Goal: Information Seeking & Learning: Learn about a topic

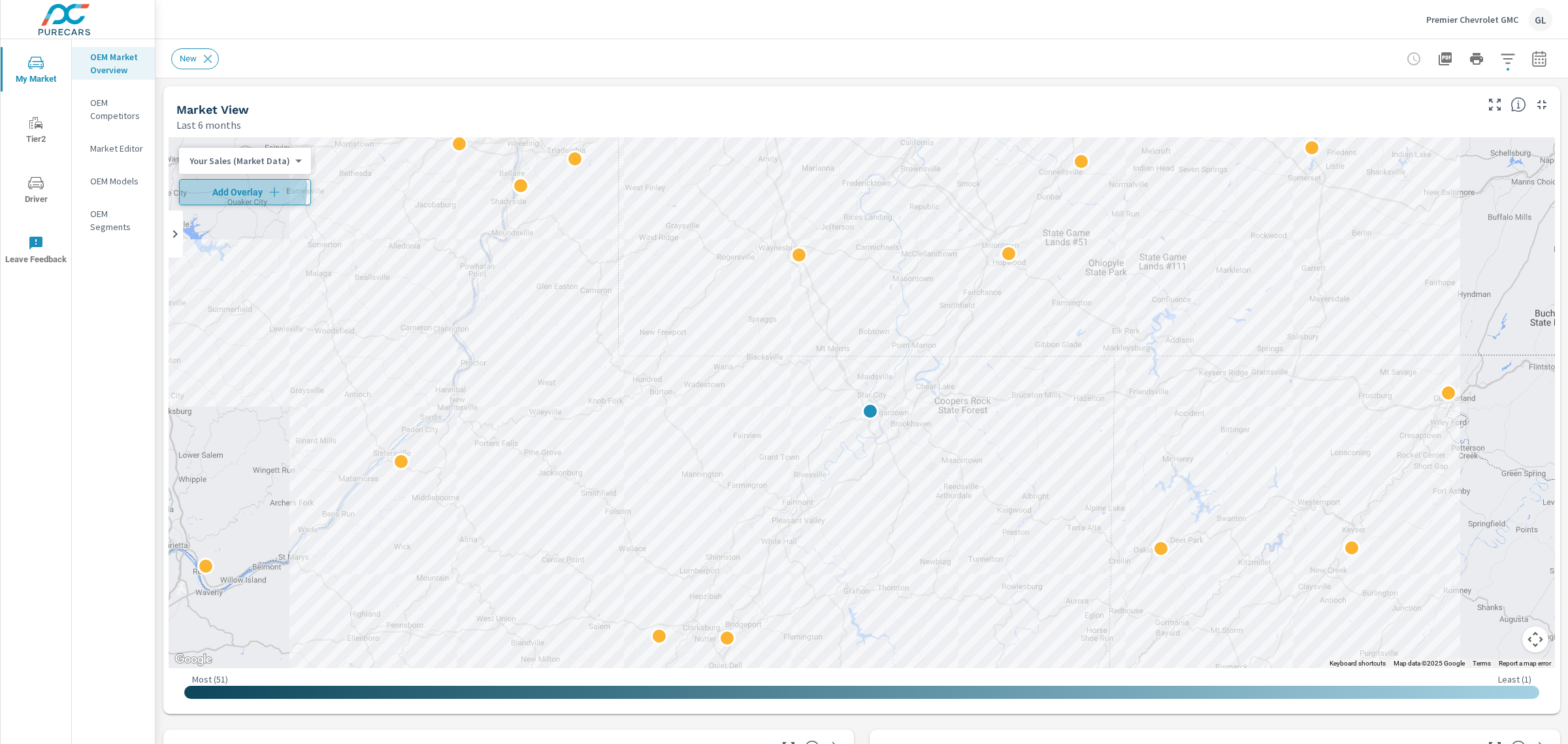
click at [218, 188] on span "Add Overlay" at bounding box center [245, 192] width 120 height 13
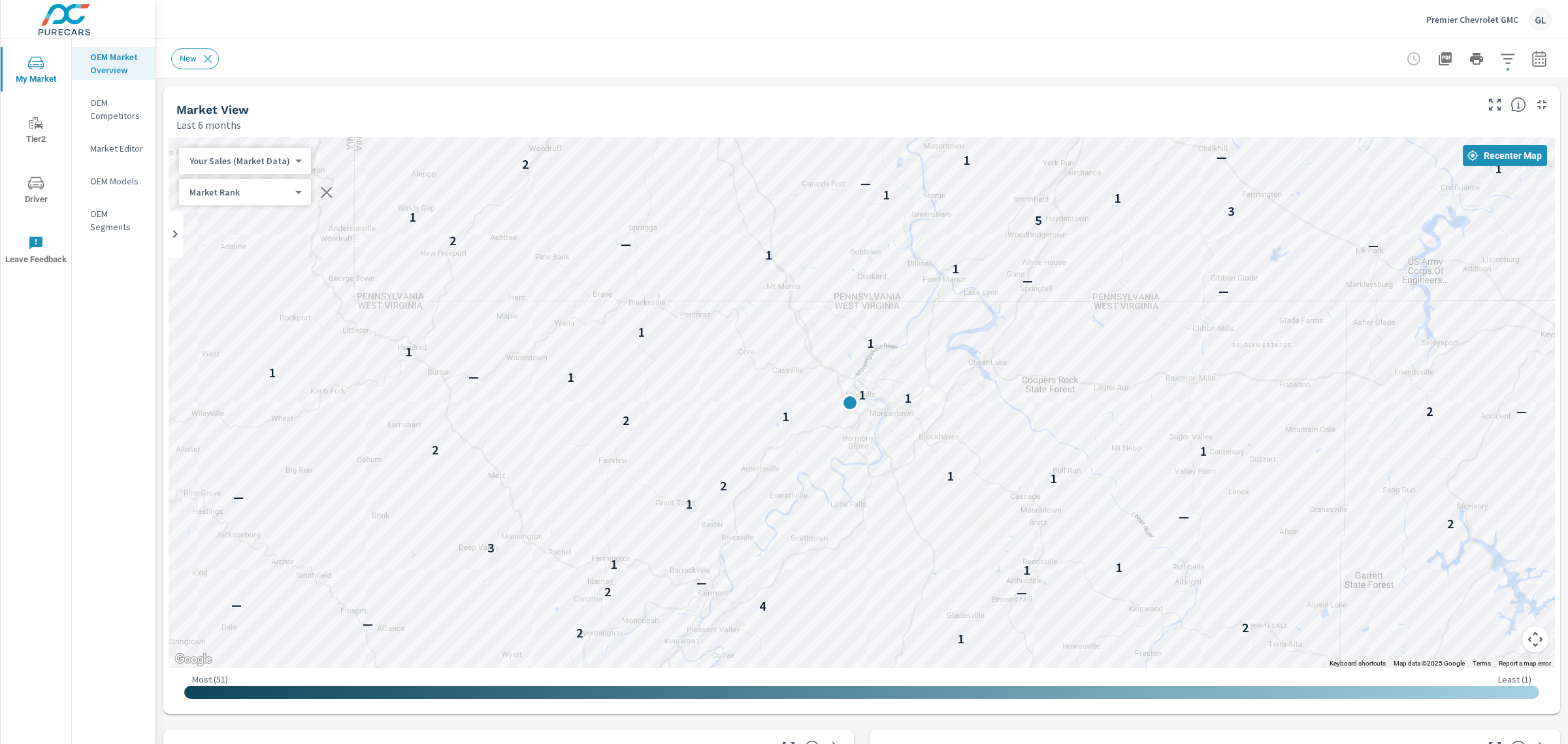
drag, startPoint x: 789, startPoint y: 481, endPoint x: 1027, endPoint y: 518, distance: 240.9
click at [1027, 518] on div "— 3 — — — 2 2 — — — — — — — 3 4 2 2 — — 3 4 — — 4 1 — 3 — — 4 — — 2 — — 1 2 — 2…" at bounding box center [862, 402] width 1387 height 531
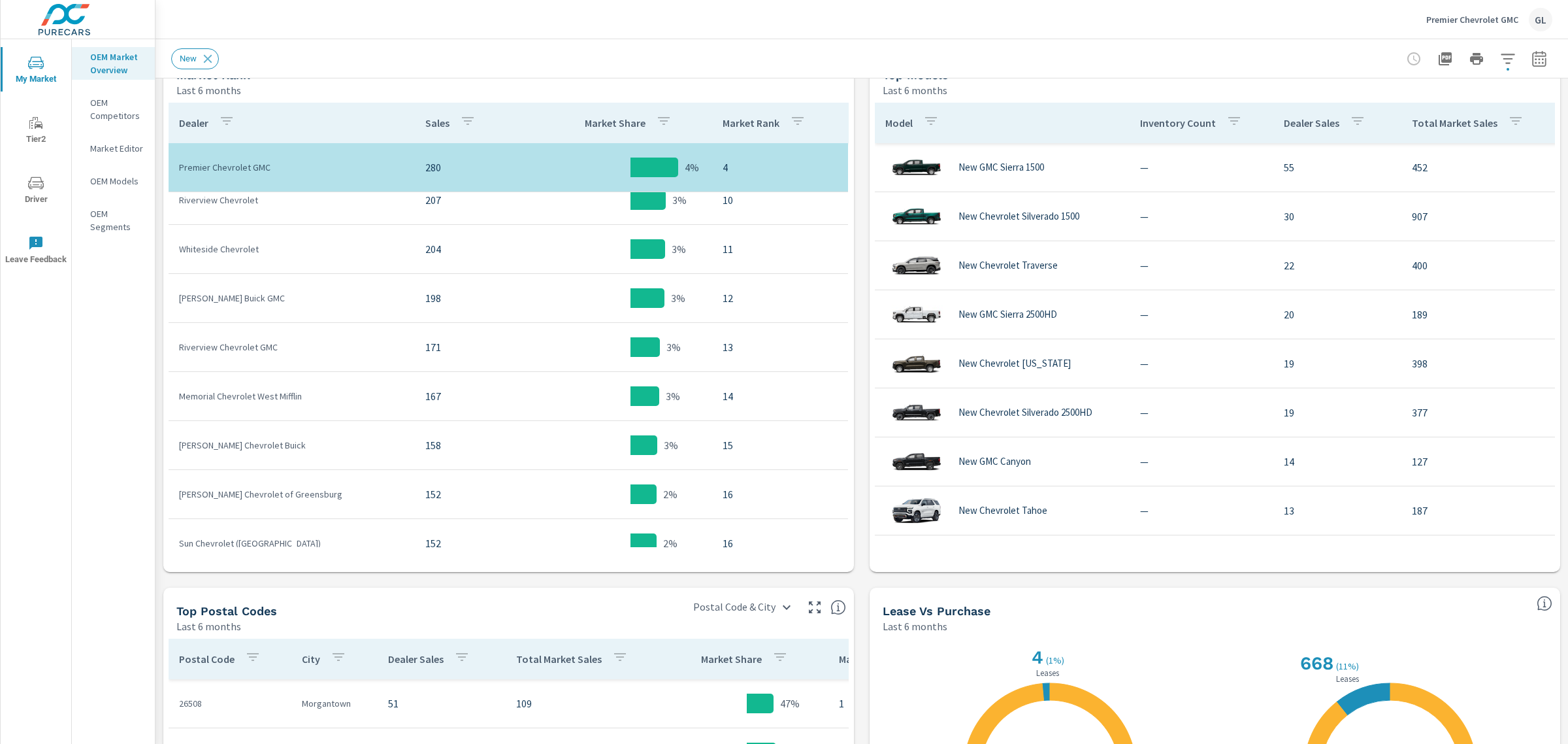
scroll to position [640, 0]
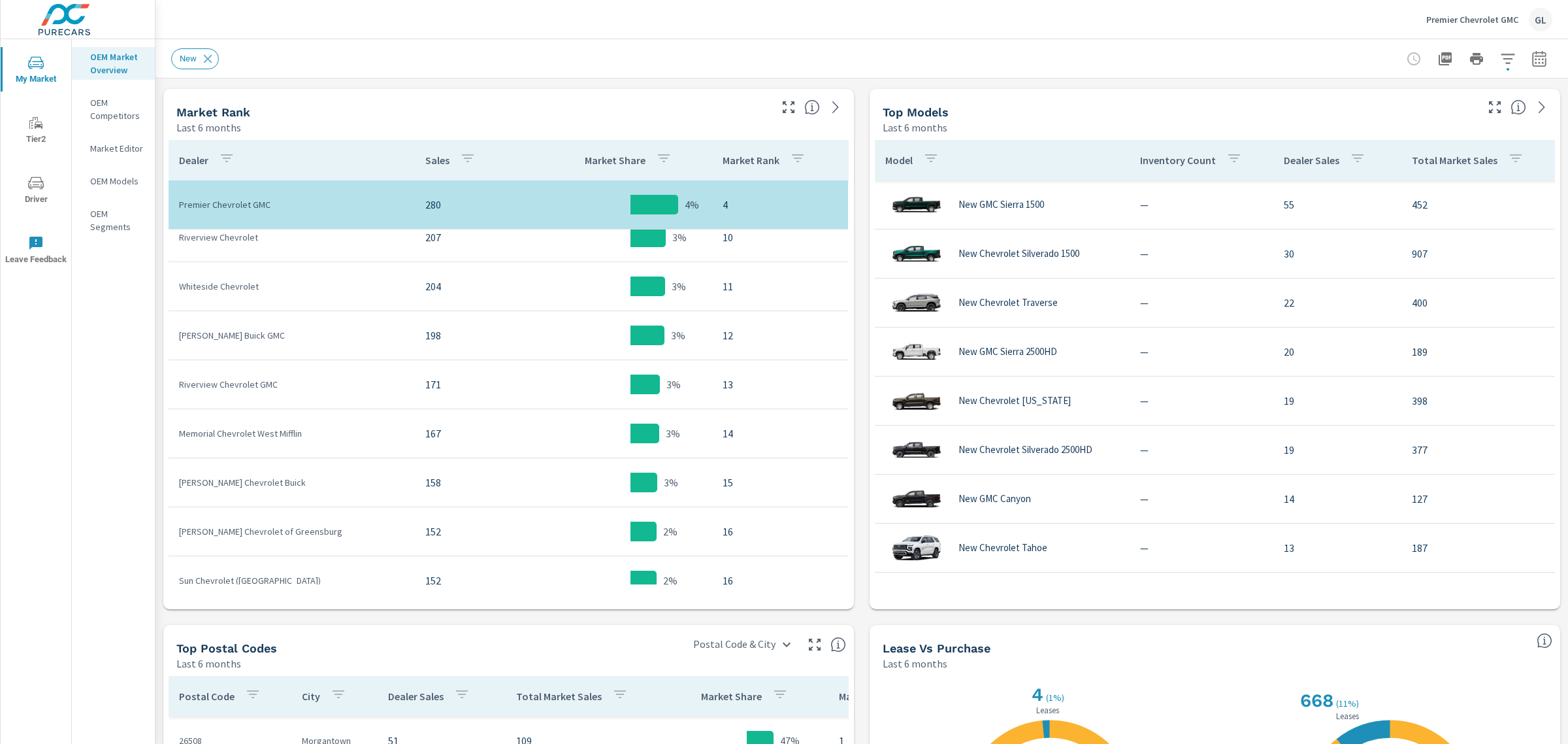
click at [1489, 104] on icon "button" at bounding box center [1494, 107] width 12 height 12
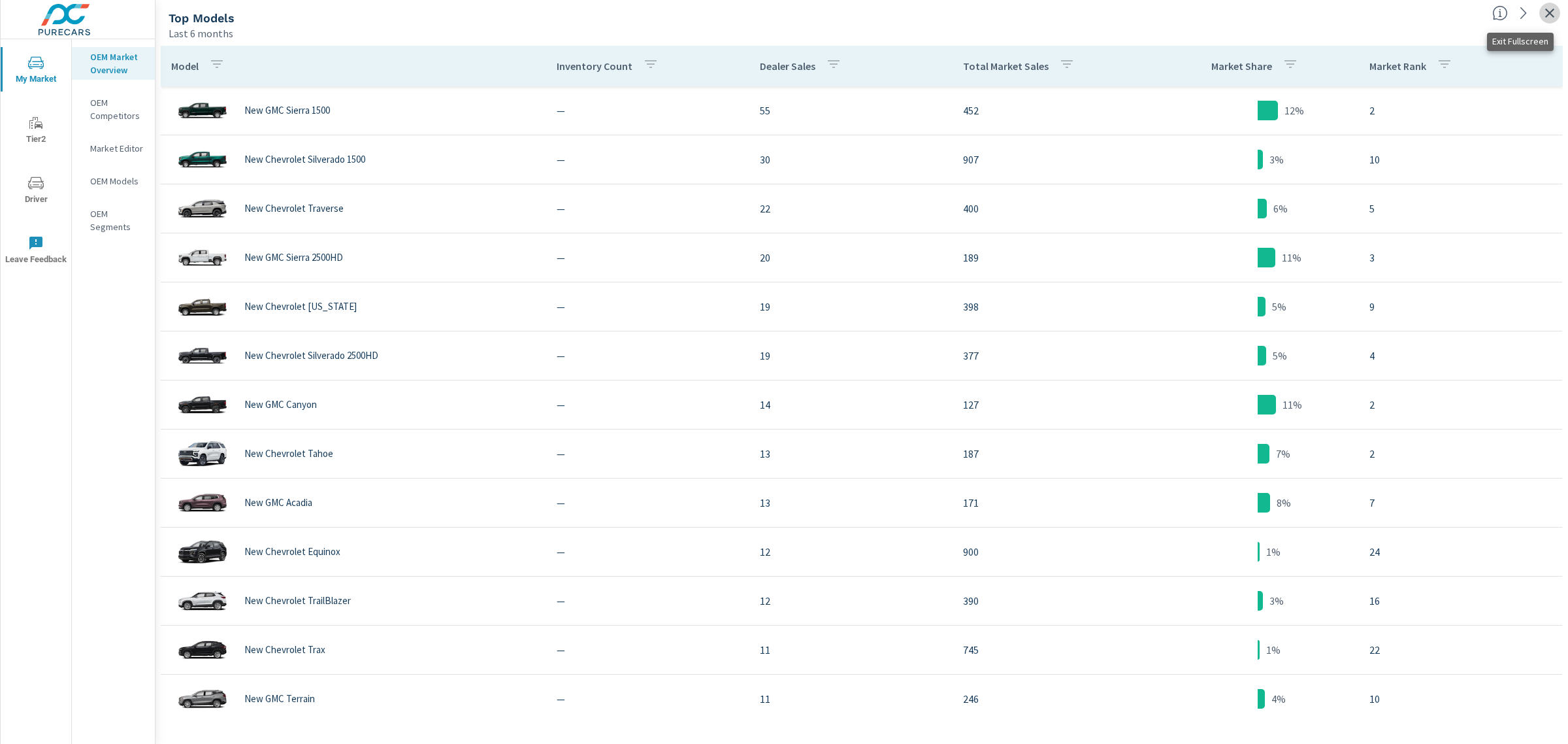
click at [1543, 16] on icon "button" at bounding box center [1549, 13] width 16 height 16
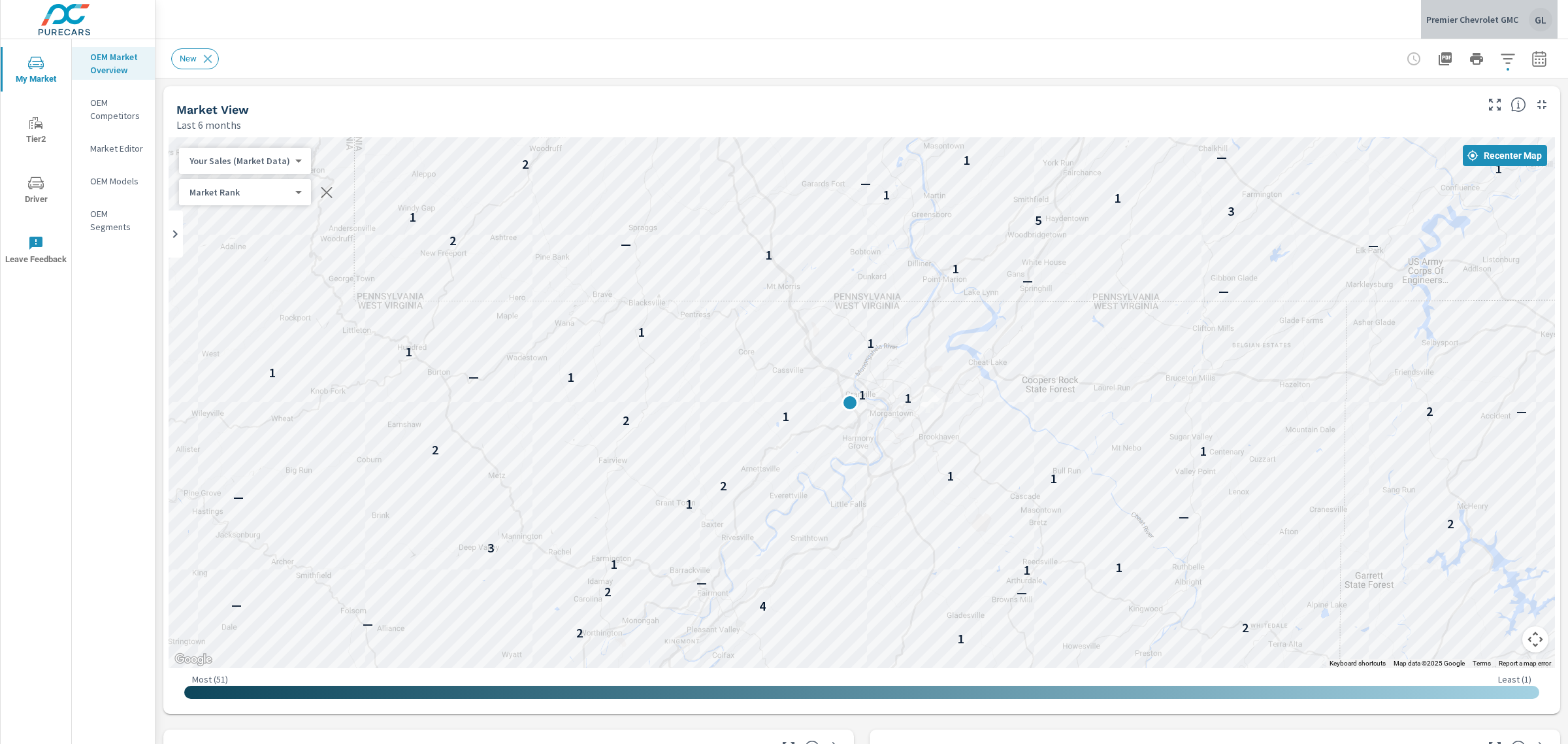
click at [1485, 17] on p "Premier Chevrolet GMC" at bounding box center [1472, 19] width 92 height 12
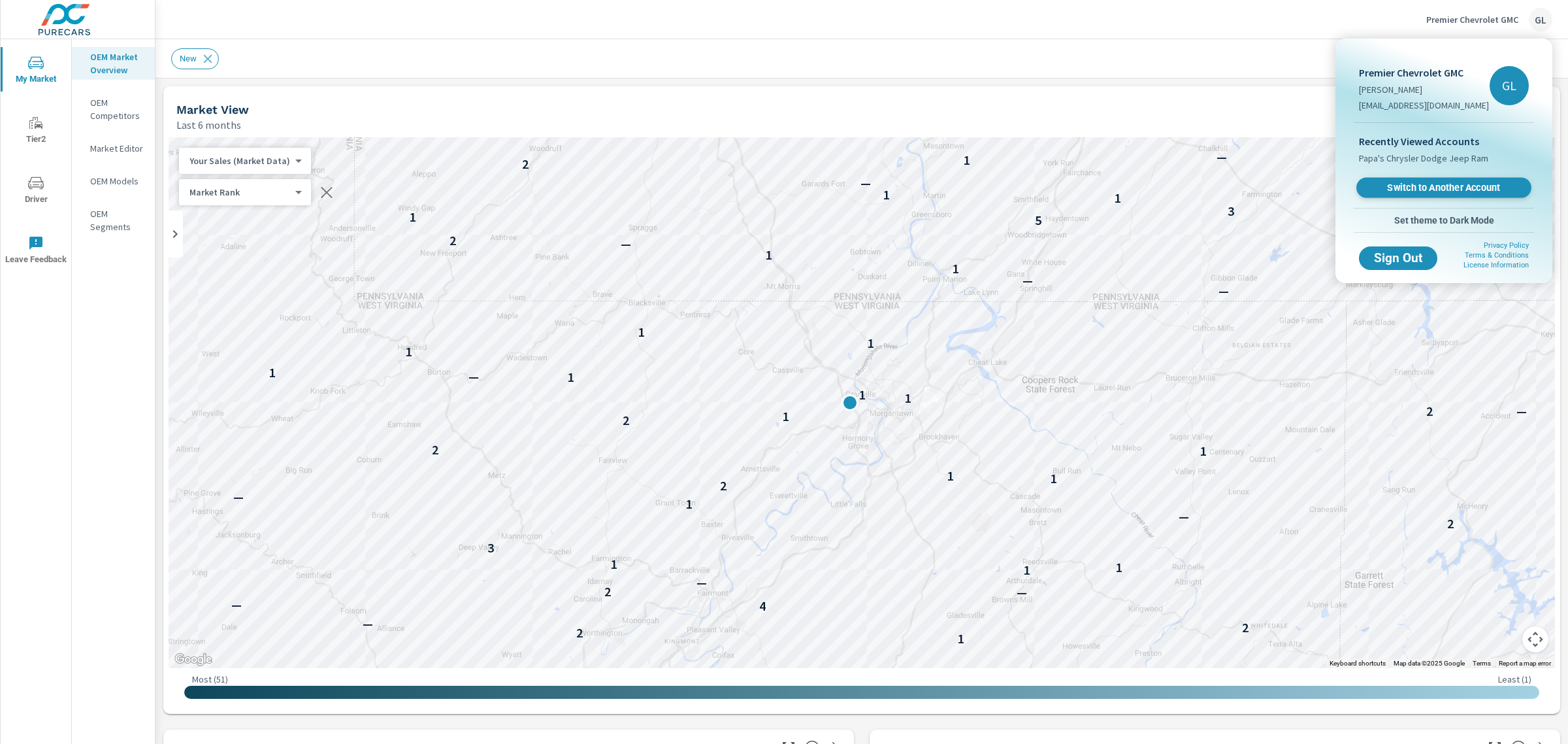
click at [1442, 188] on span "Switch to Another Account" at bounding box center [1444, 188] width 160 height 13
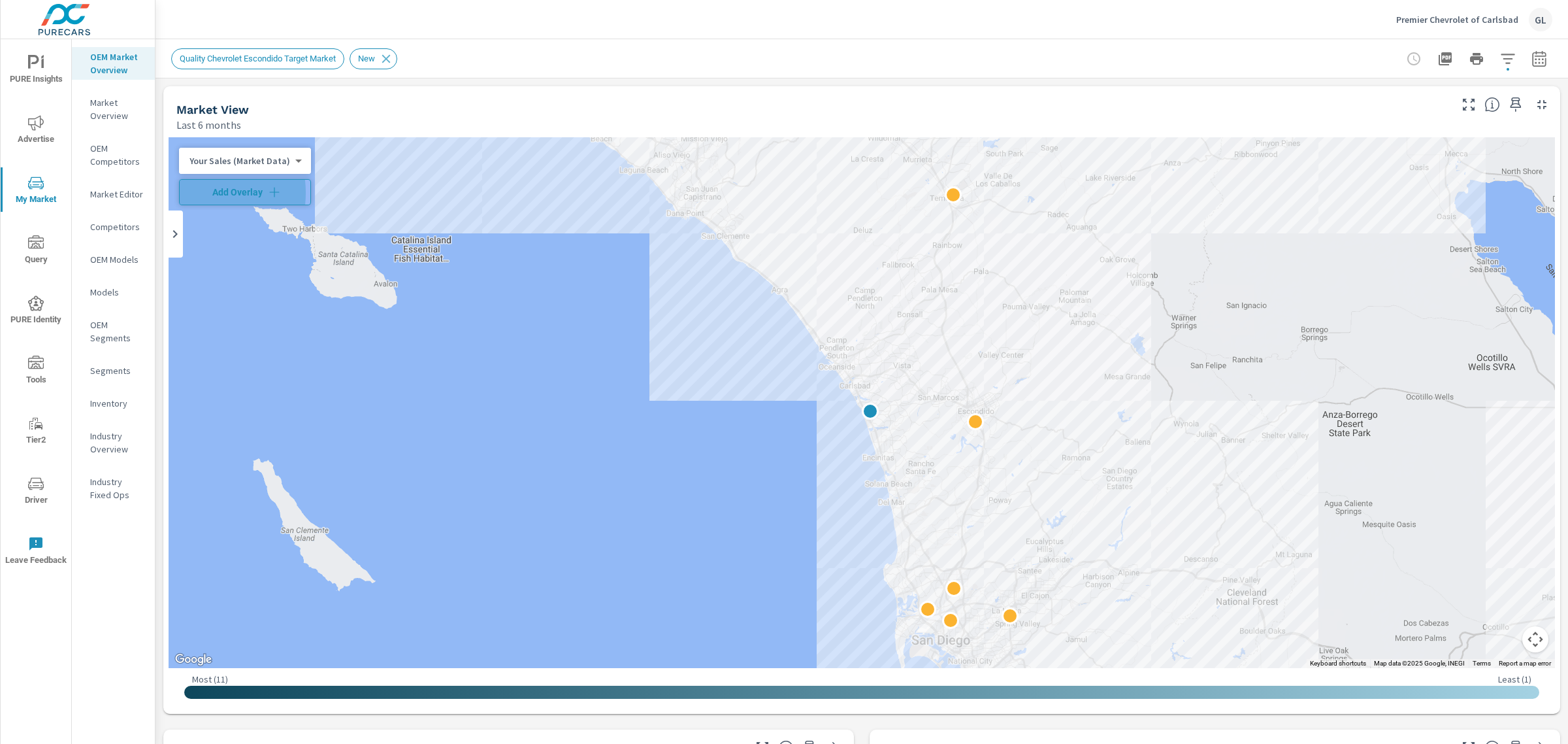
click at [190, 193] on span "Add Overlay" at bounding box center [245, 192] width 120 height 13
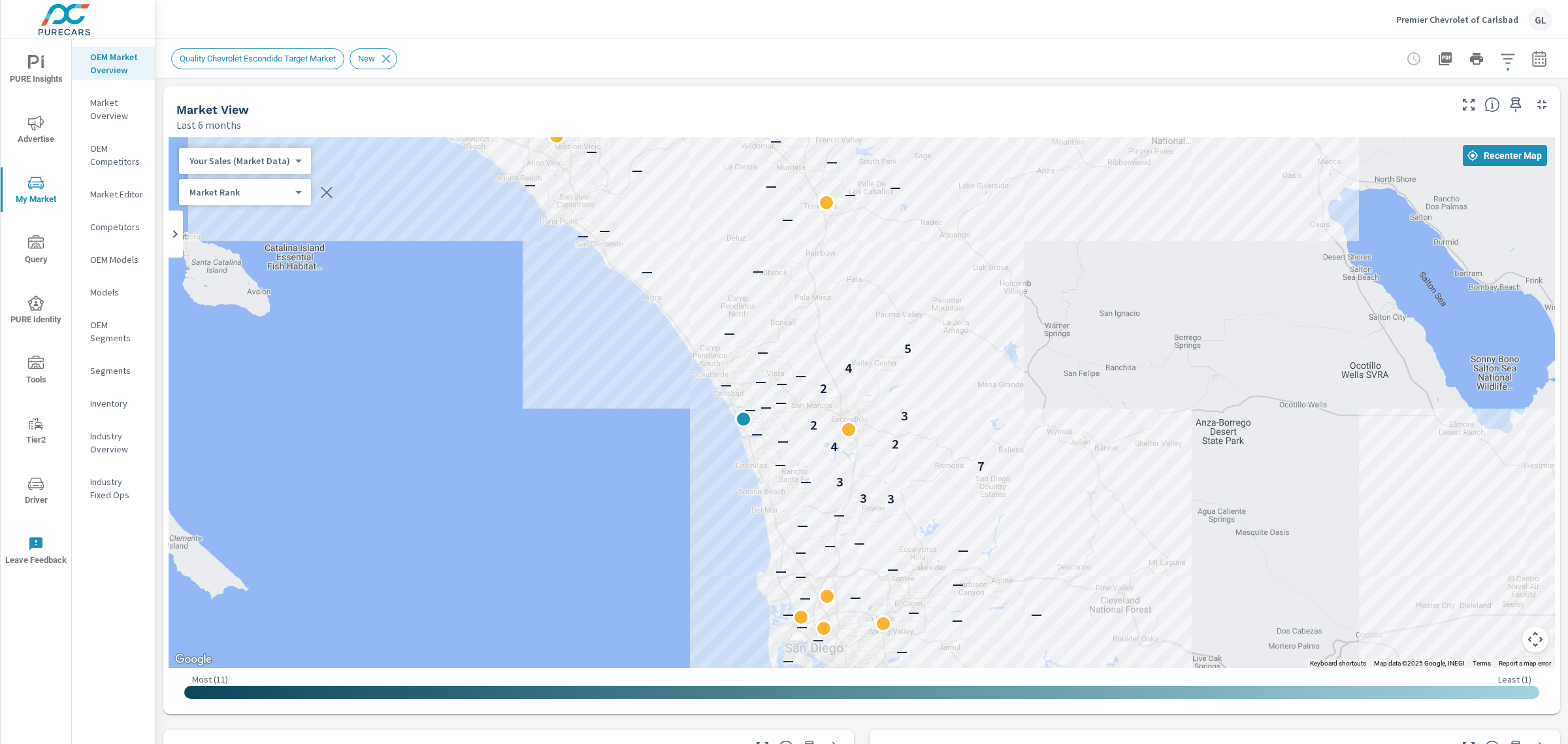
drag, startPoint x: 1312, startPoint y: 475, endPoint x: 1174, endPoint y: 485, distance: 138.4
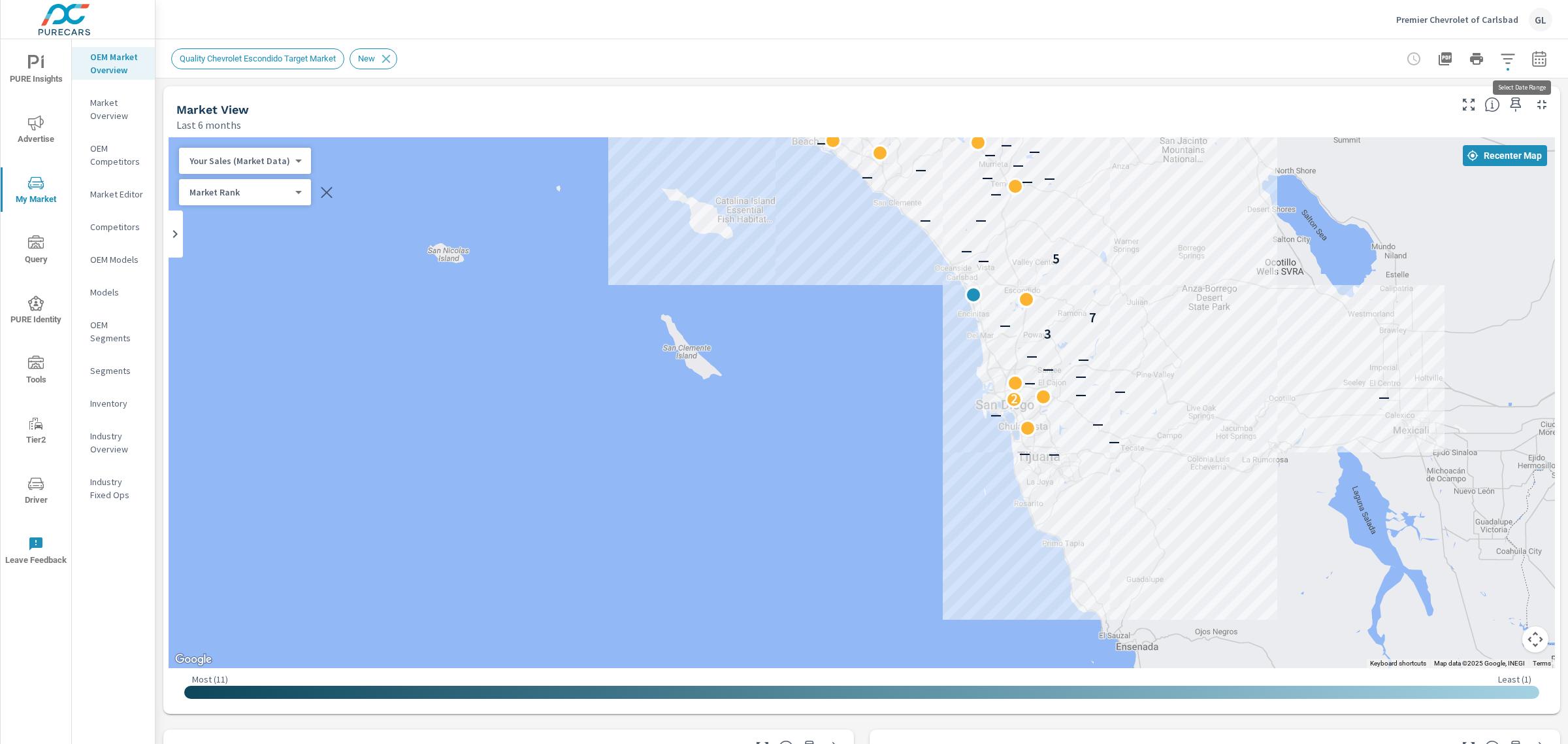
click at [1532, 65] on icon "button" at bounding box center [1539, 58] width 14 height 16
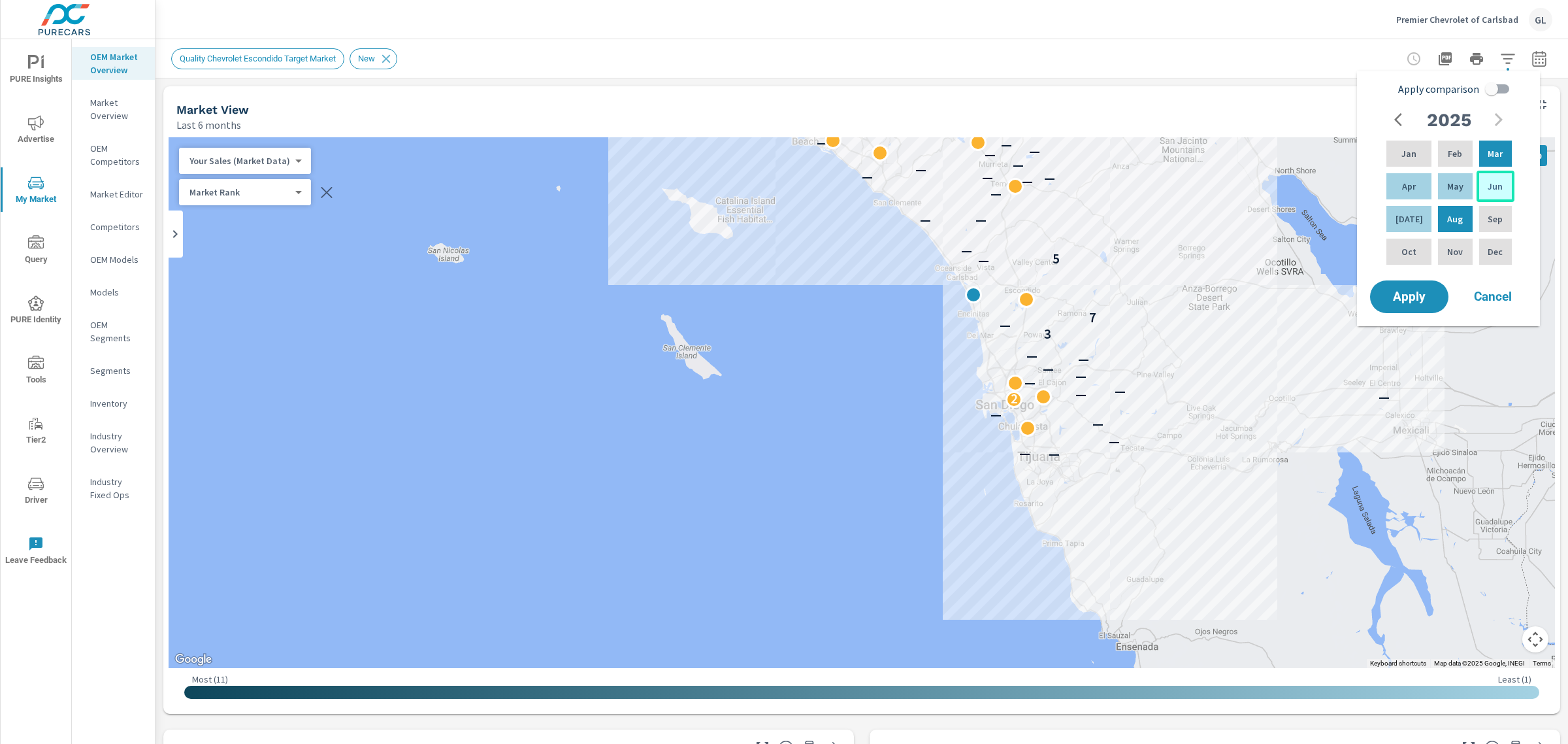
click at [1487, 188] on p "Jun" at bounding box center [1495, 186] width 15 height 13
click at [1454, 209] on div "Aug" at bounding box center [1455, 218] width 39 height 31
click at [1411, 303] on span "Apply" at bounding box center [1409, 297] width 54 height 13
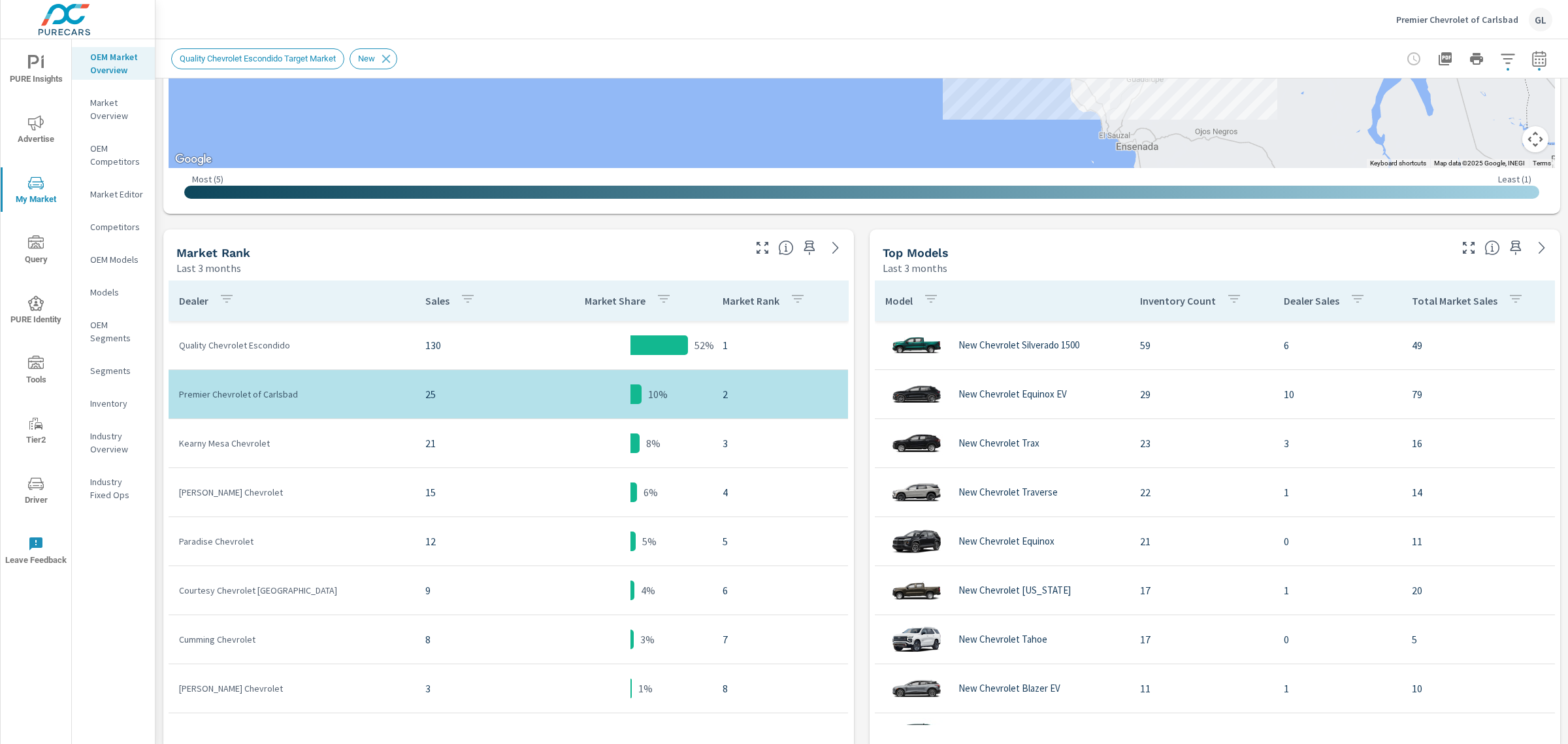
scroll to position [556, 0]
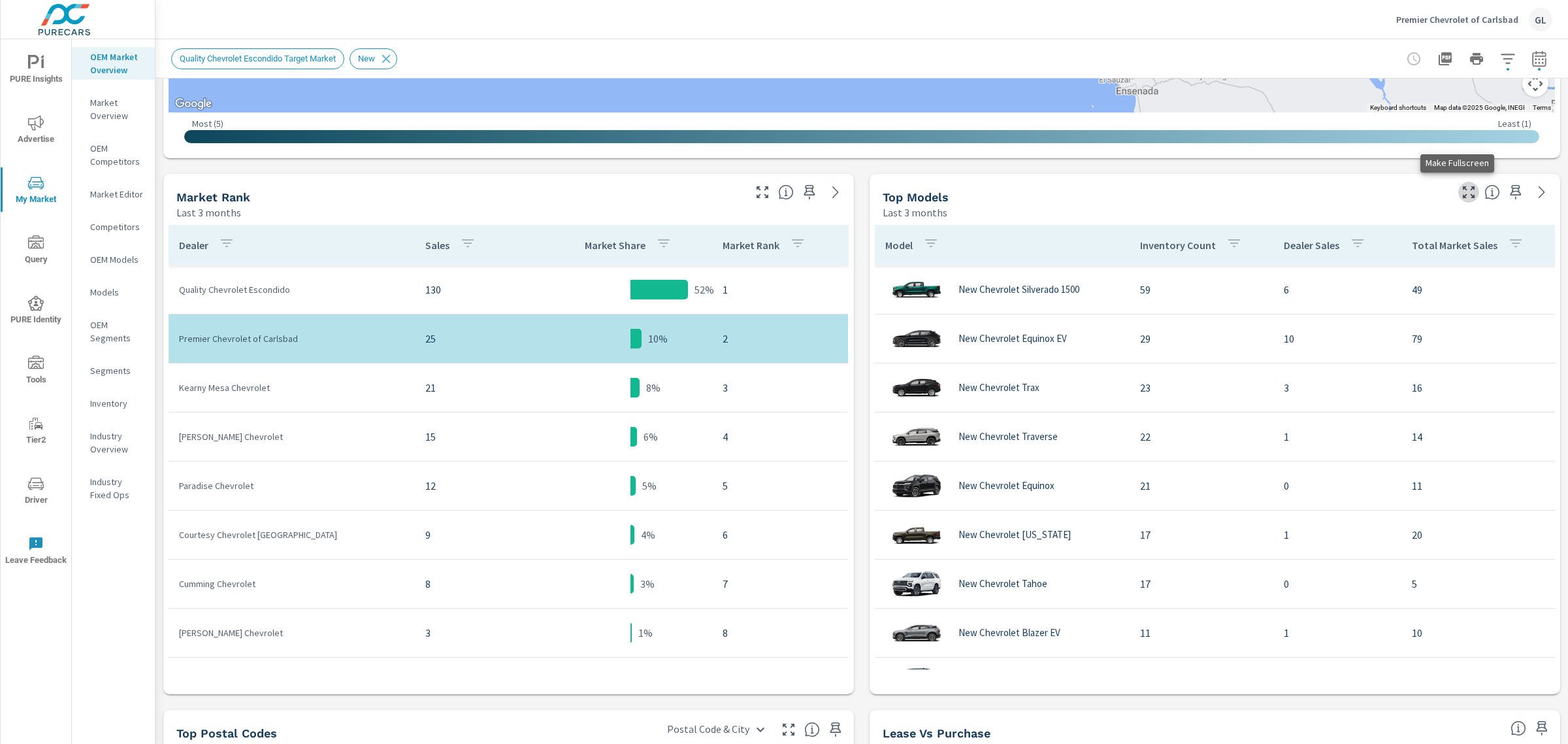
click at [1461, 191] on icon "button" at bounding box center [1469, 192] width 16 height 16
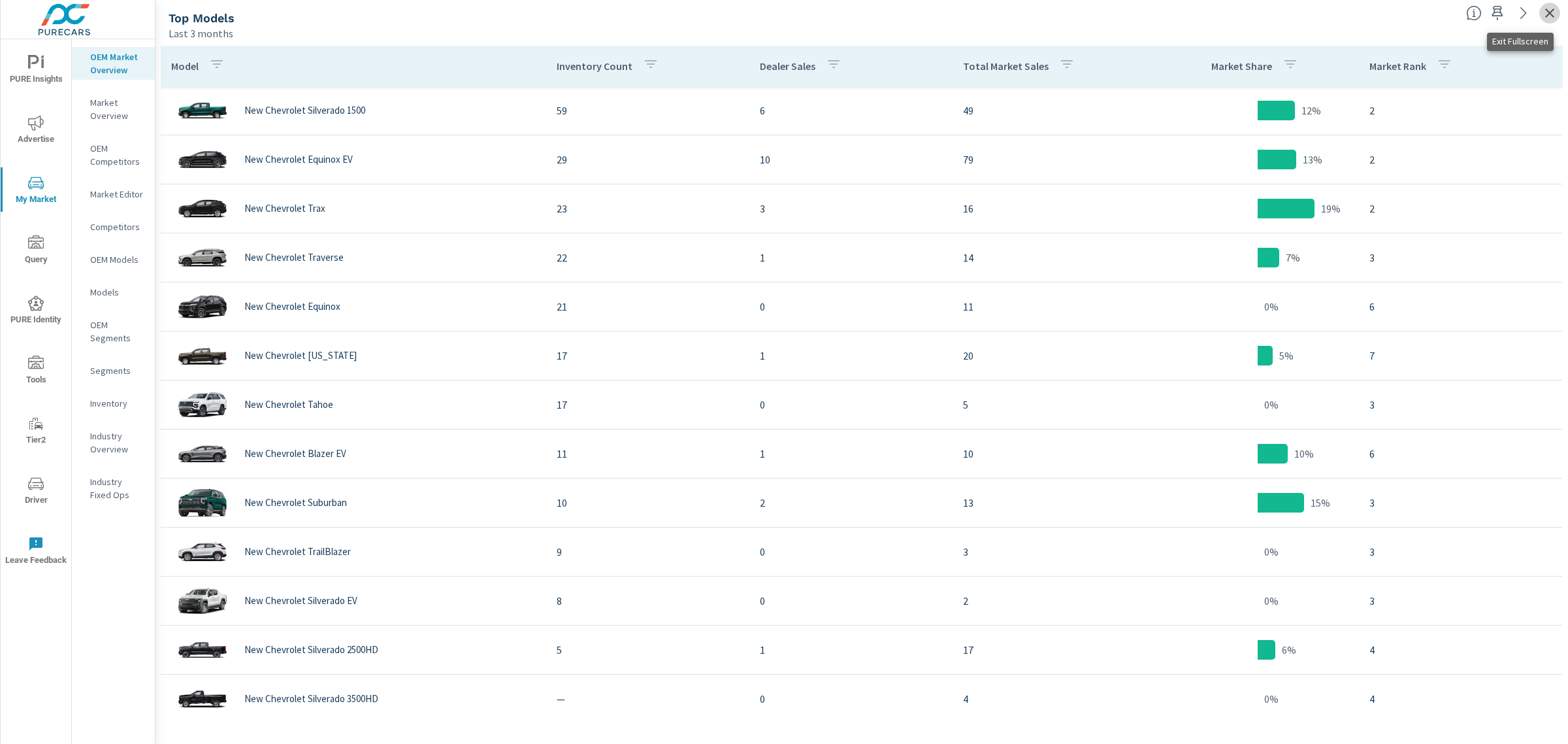
click at [1551, 14] on icon "button" at bounding box center [1549, 13] width 16 height 16
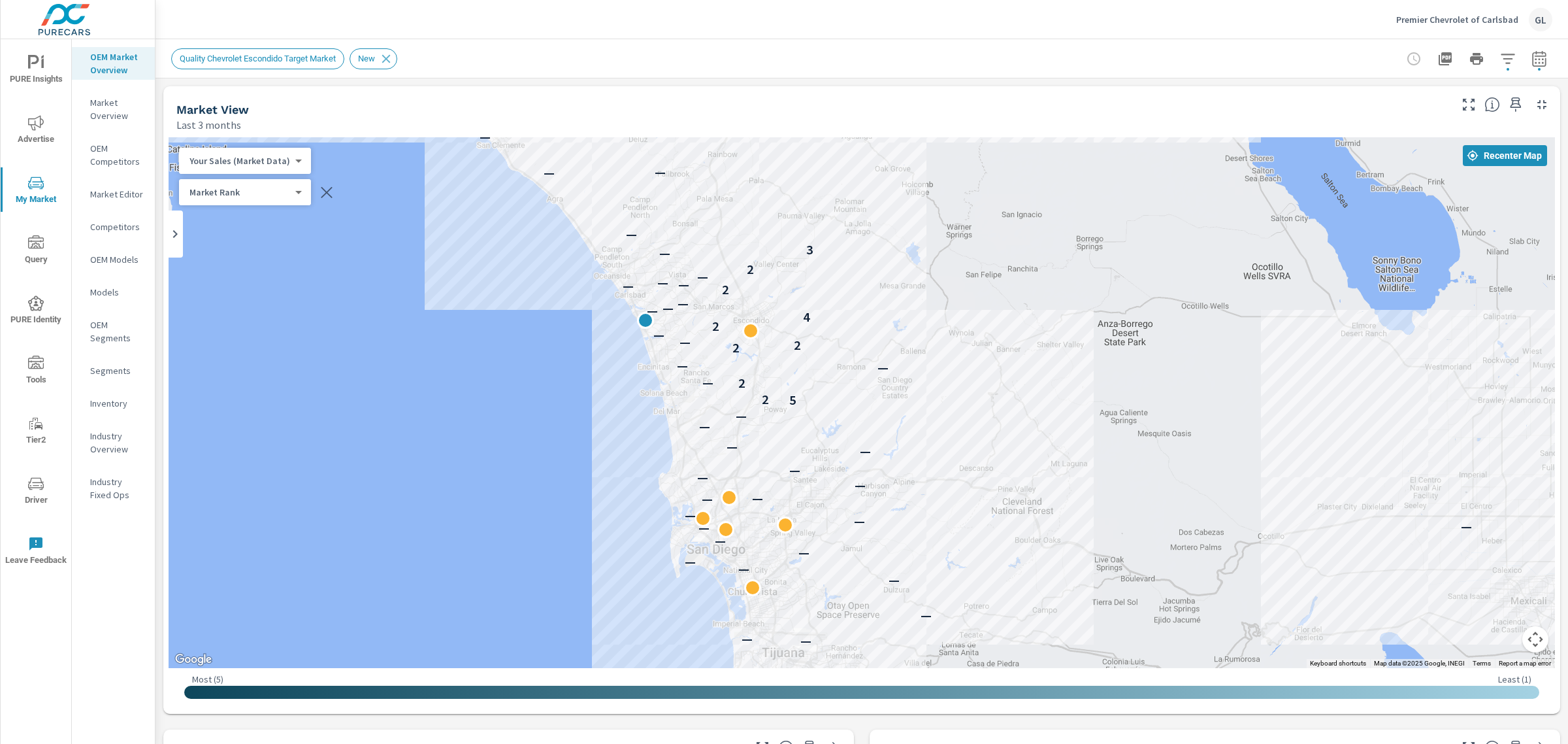
drag, startPoint x: 720, startPoint y: 394, endPoint x: 521, endPoint y: 604, distance: 289.3
click at [521, 604] on div "— — — — — — — — — — — — — — — — — — — — — 5 2 2 — — — 2 2 — — 2 4 — — — 2 — — —…" at bounding box center [862, 402] width 1387 height 531
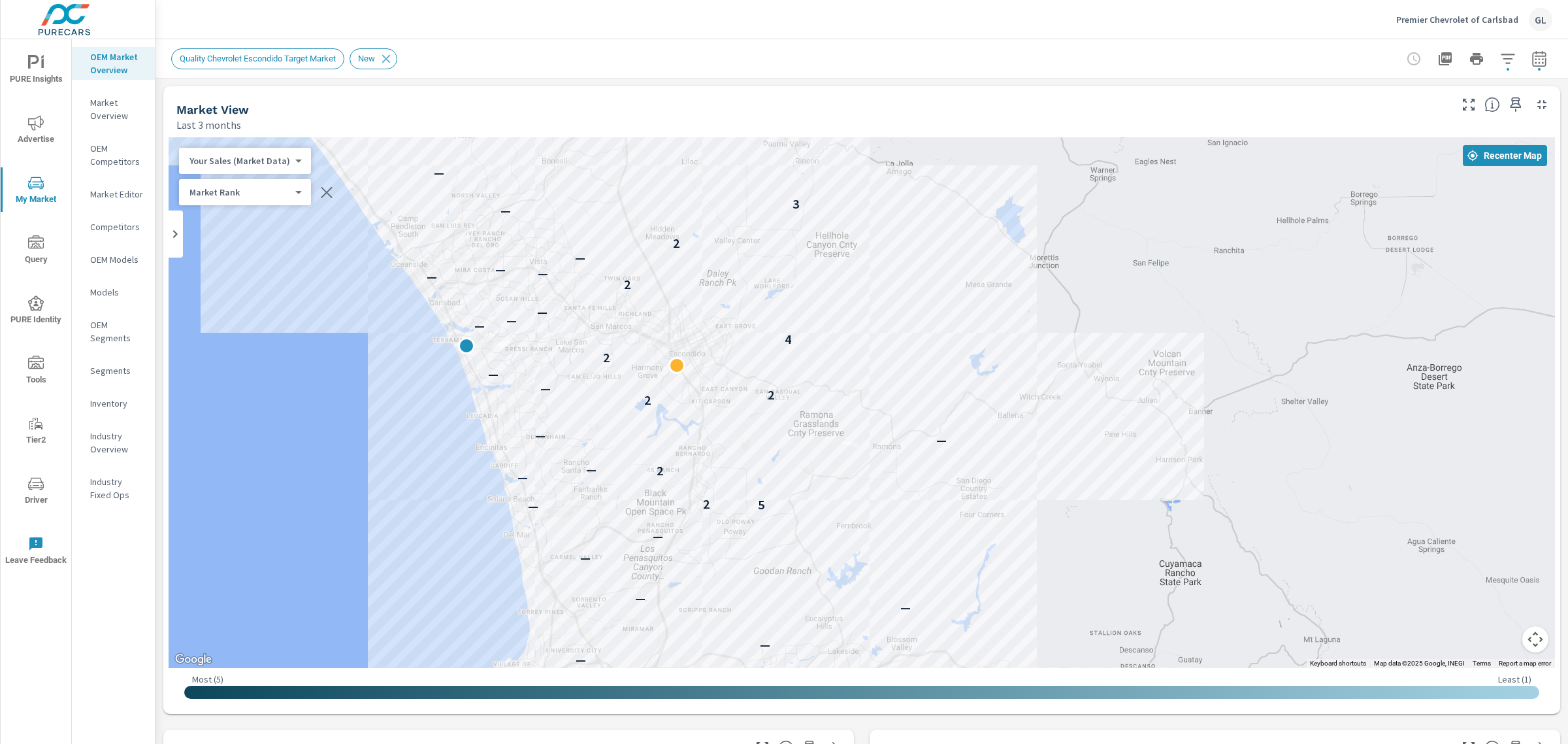
drag, startPoint x: 926, startPoint y: 474, endPoint x: 650, endPoint y: 648, distance: 326.3
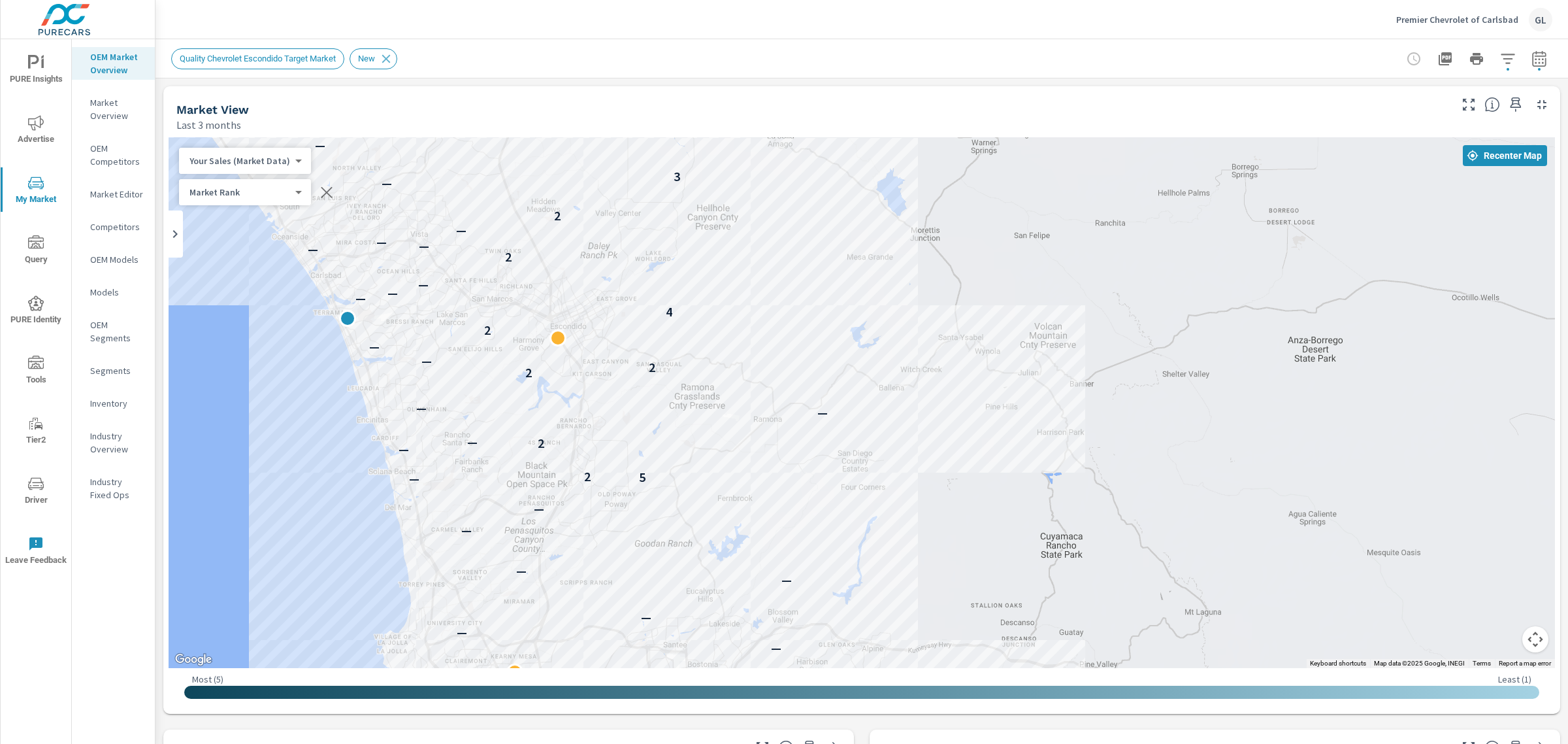
click at [231, 60] on span "Quality Chevrolet Escondido Target Market" at bounding box center [257, 58] width 172 height 10
click at [391, 58] on icon at bounding box center [386, 58] width 8 height 8
click at [190, 56] on div "Reset Filters Quality Chevrolet Escondido Target Market New" at bounding box center [330, 59] width 319 height 21
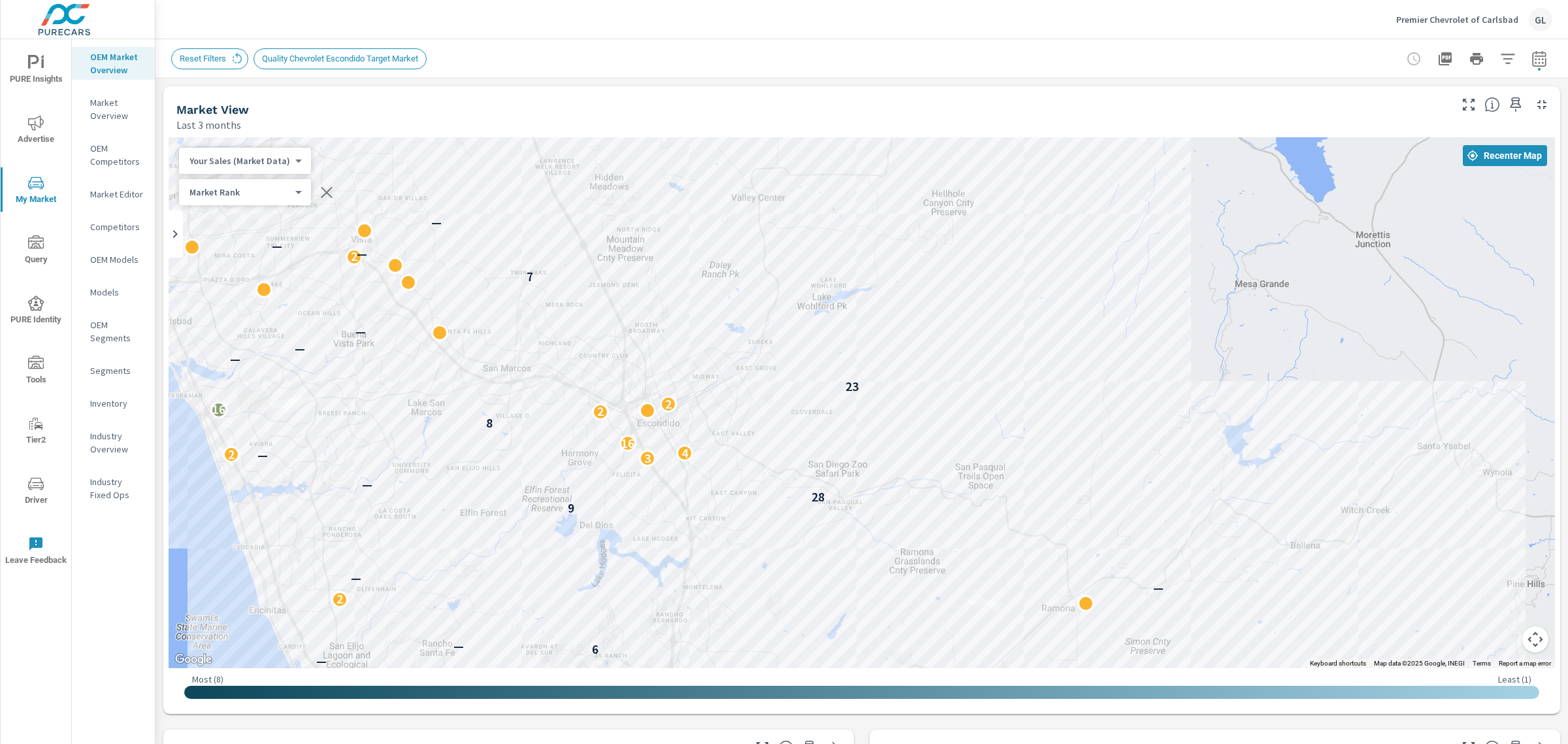
drag, startPoint x: 553, startPoint y: 268, endPoint x: 648, endPoint y: 626, distance: 370.4
click at [660, 655] on div "— — — — — — — — — 2 2 — 2 — 2 — 3 — 4 — 3 — 6 3 — — 14 4 — — — — 2 2 3 — — — 5 …" at bounding box center [862, 402] width 1387 height 531
click at [90, 108] on p "Market Overview" at bounding box center [117, 109] width 54 height 26
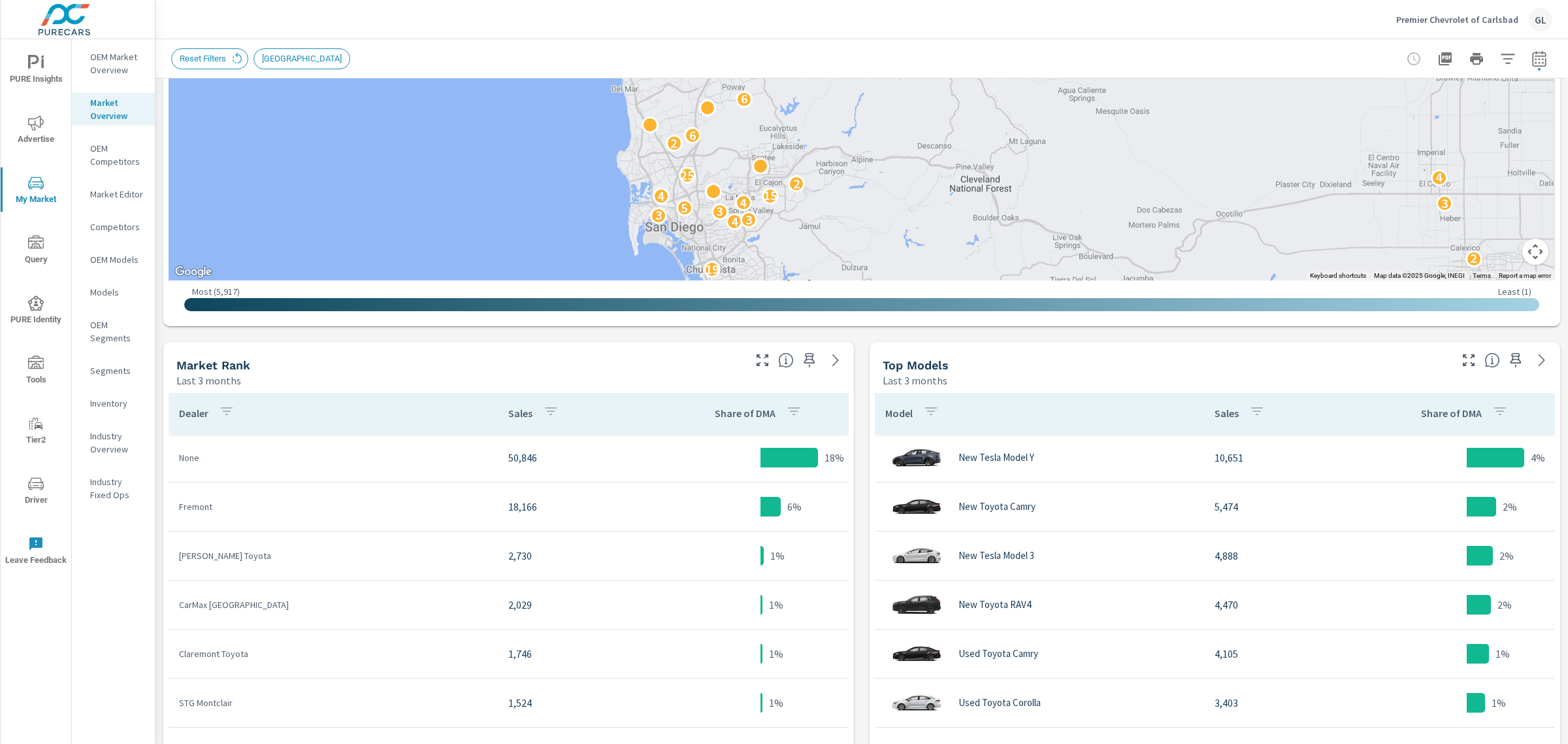
scroll to position [408, 0]
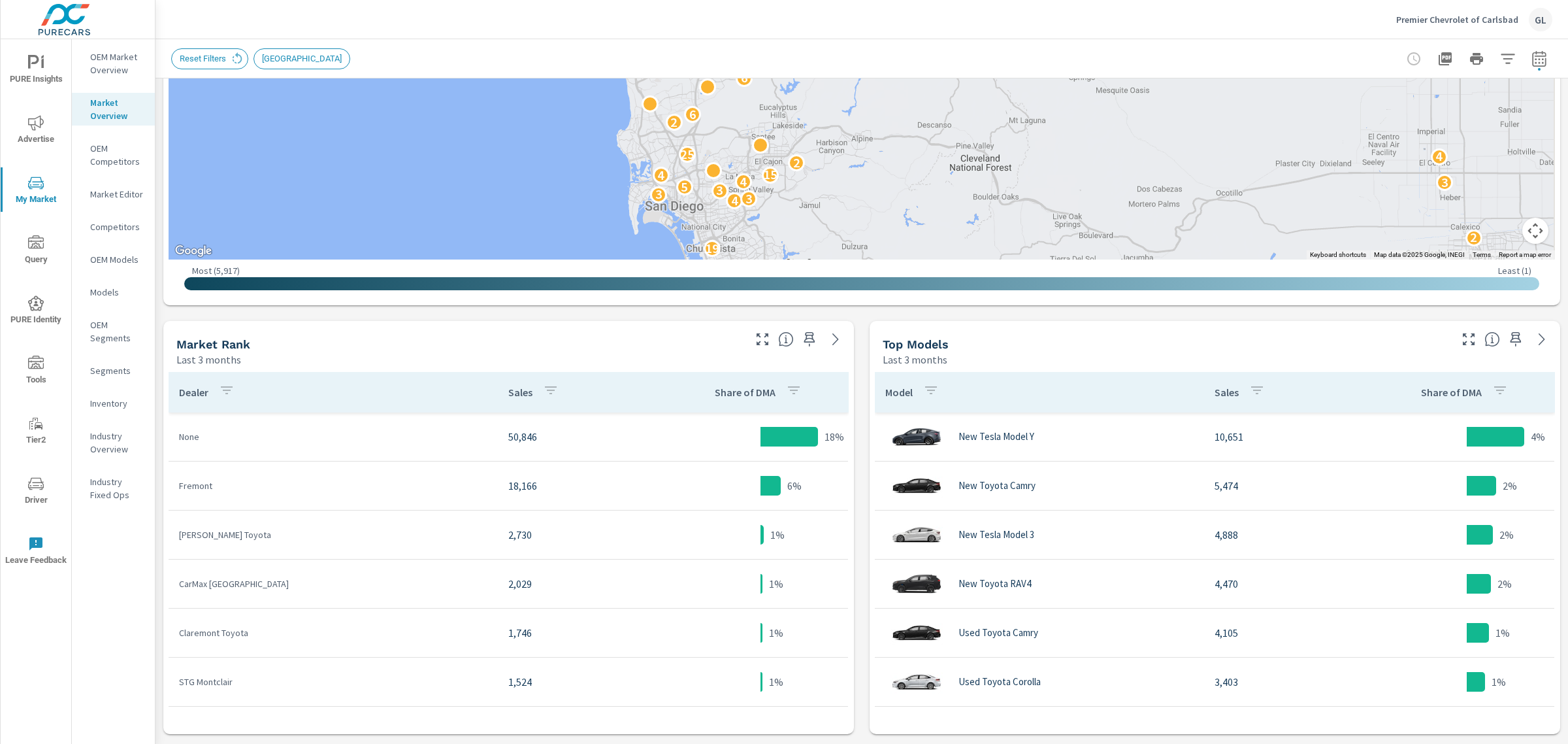
click at [1432, 17] on p "Premier Chevrolet of Carlsbad" at bounding box center [1457, 19] width 122 height 12
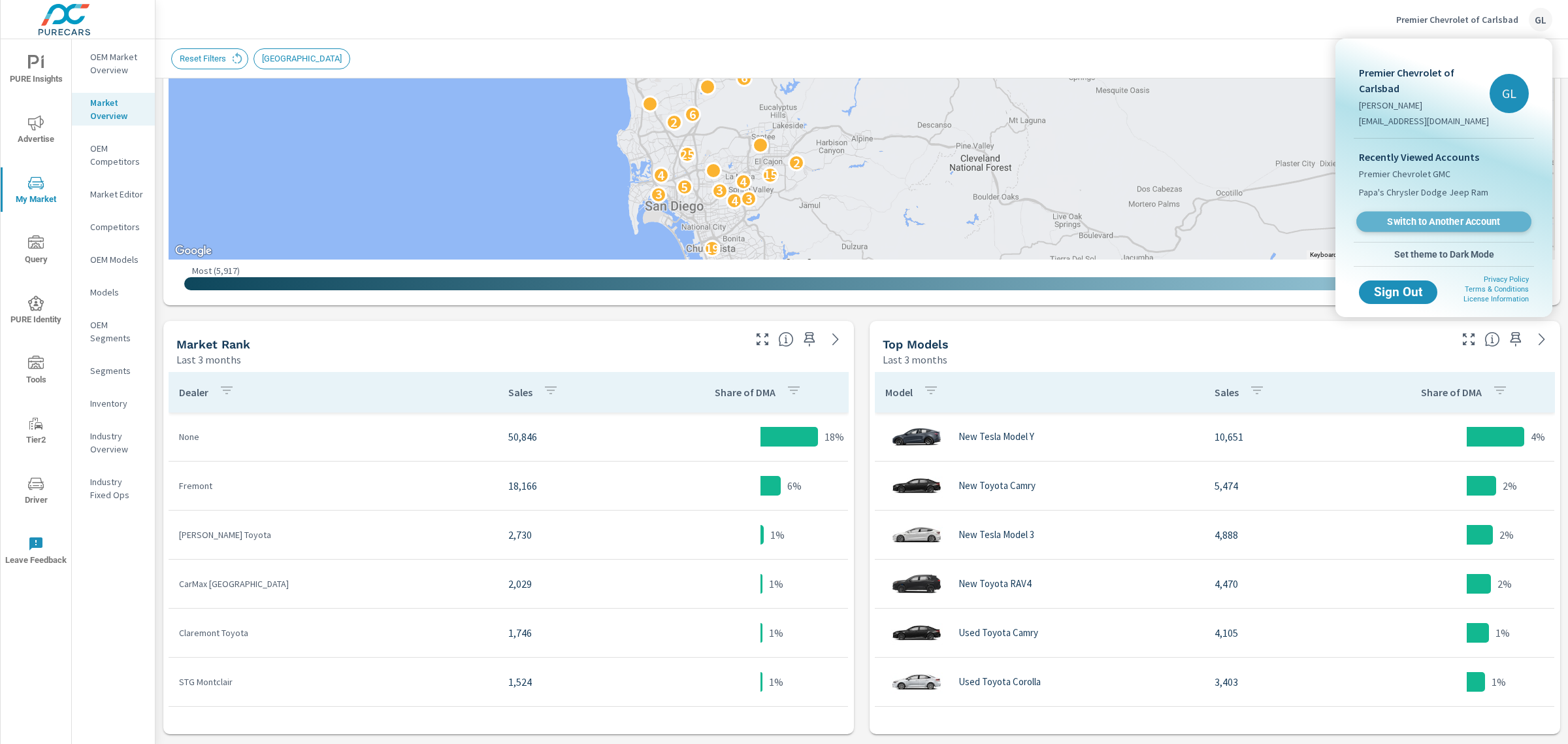
click at [1400, 217] on span "Switch to Another Account" at bounding box center [1444, 222] width 160 height 13
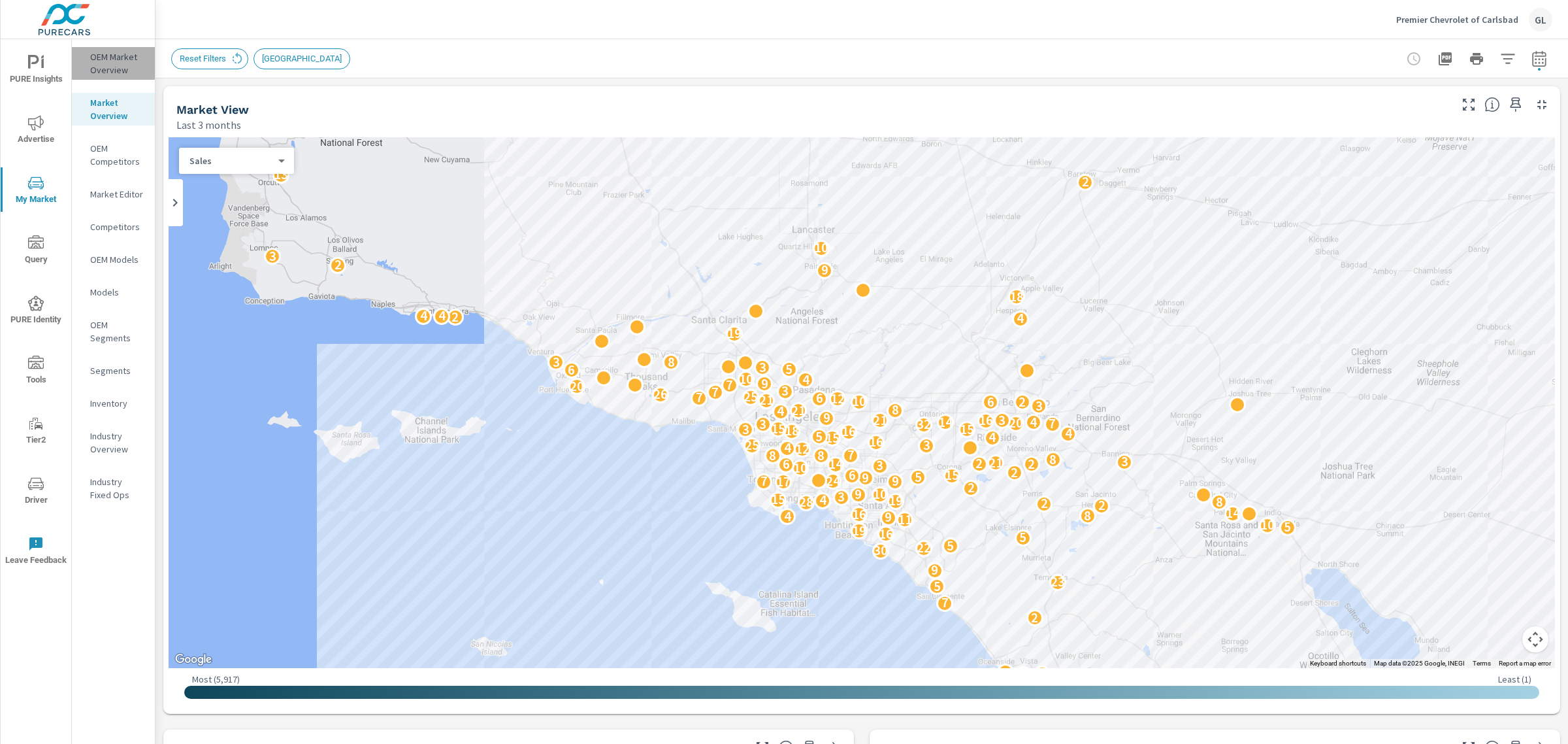
click at [113, 62] on p "OEM Market Overview" at bounding box center [117, 63] width 54 height 26
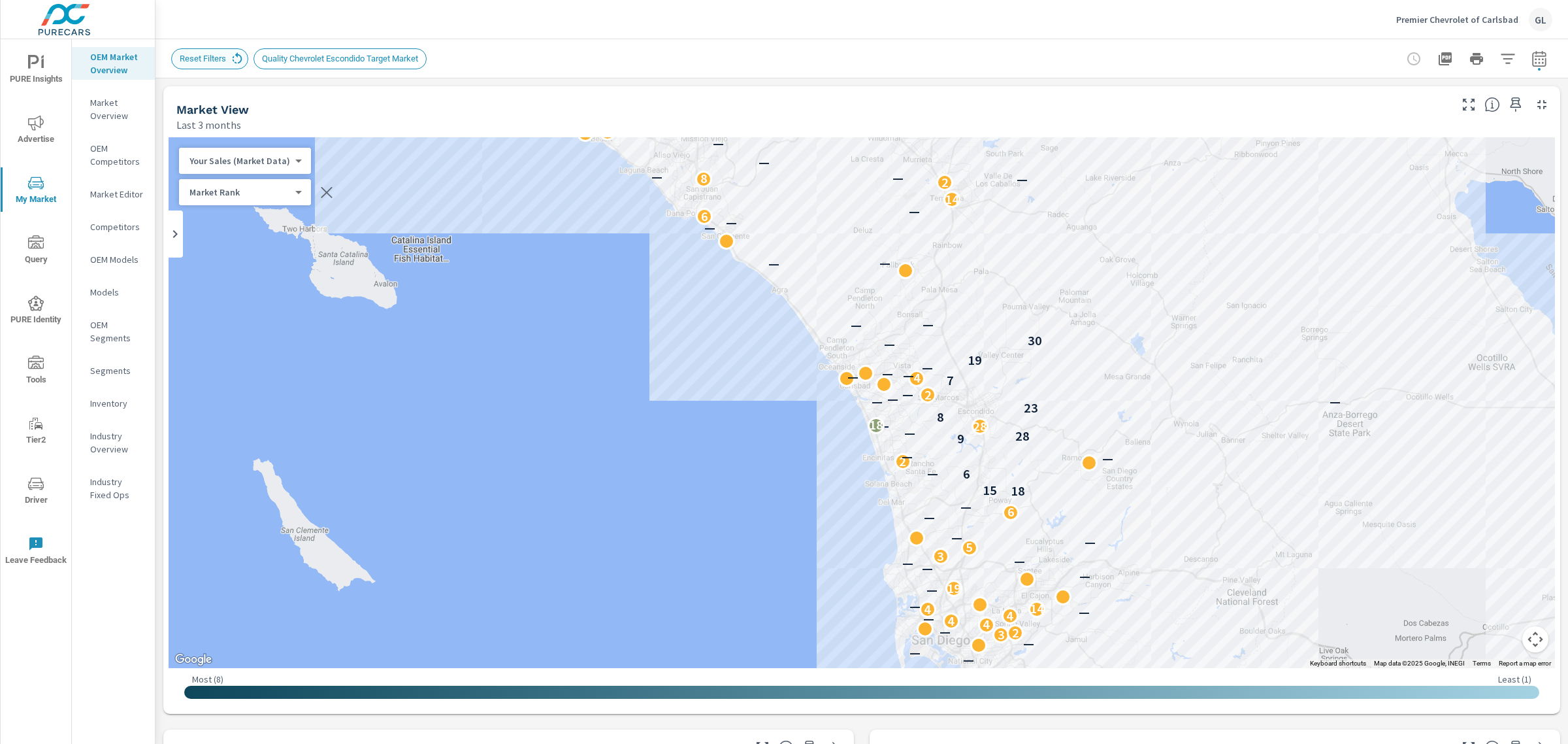
click at [235, 58] on icon at bounding box center [237, 58] width 15 height 15
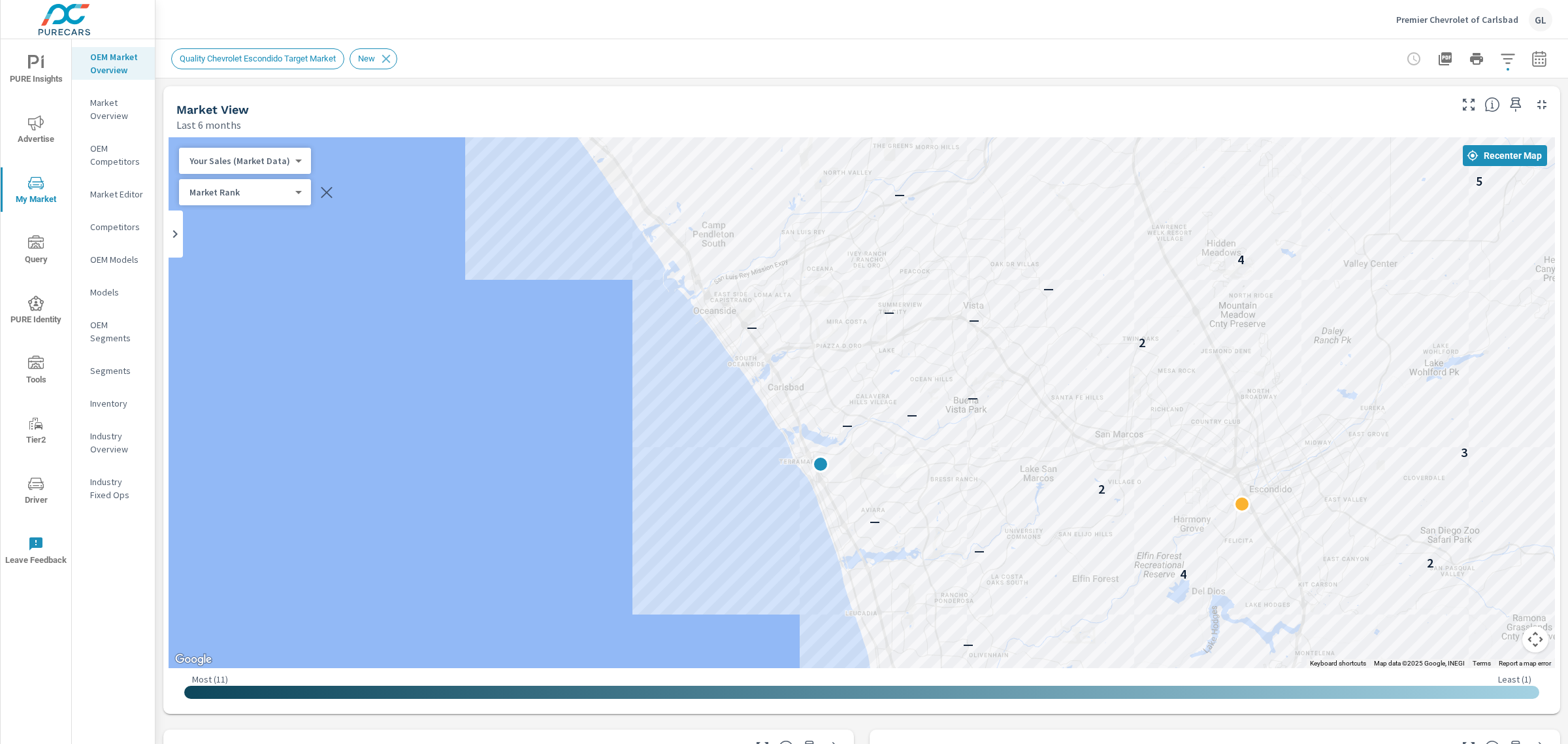
drag, startPoint x: 1072, startPoint y: 366, endPoint x: 939, endPoint y: 606, distance: 274.4
click at [939, 606] on div "— — — — — — — — — — — — — 3 3 — 3 — 7 — 4 2 — — 2 3 — — — 2 — — — — 4 — 5 —" at bounding box center [862, 402] width 1387 height 531
click at [319, 193] on icon "button" at bounding box center [327, 192] width 16 height 16
click at [277, 187] on icon "button" at bounding box center [274, 192] width 13 height 13
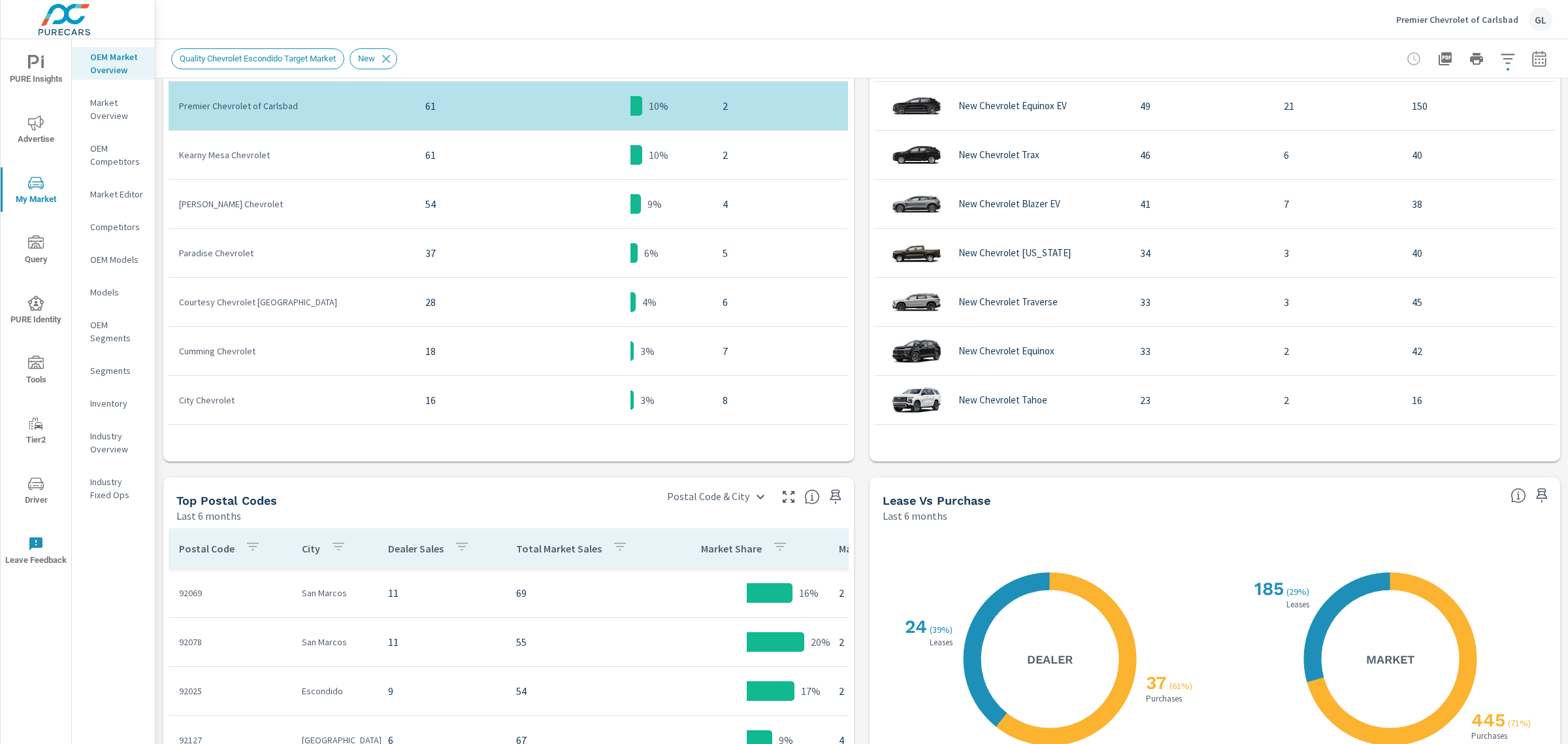
scroll to position [606, 0]
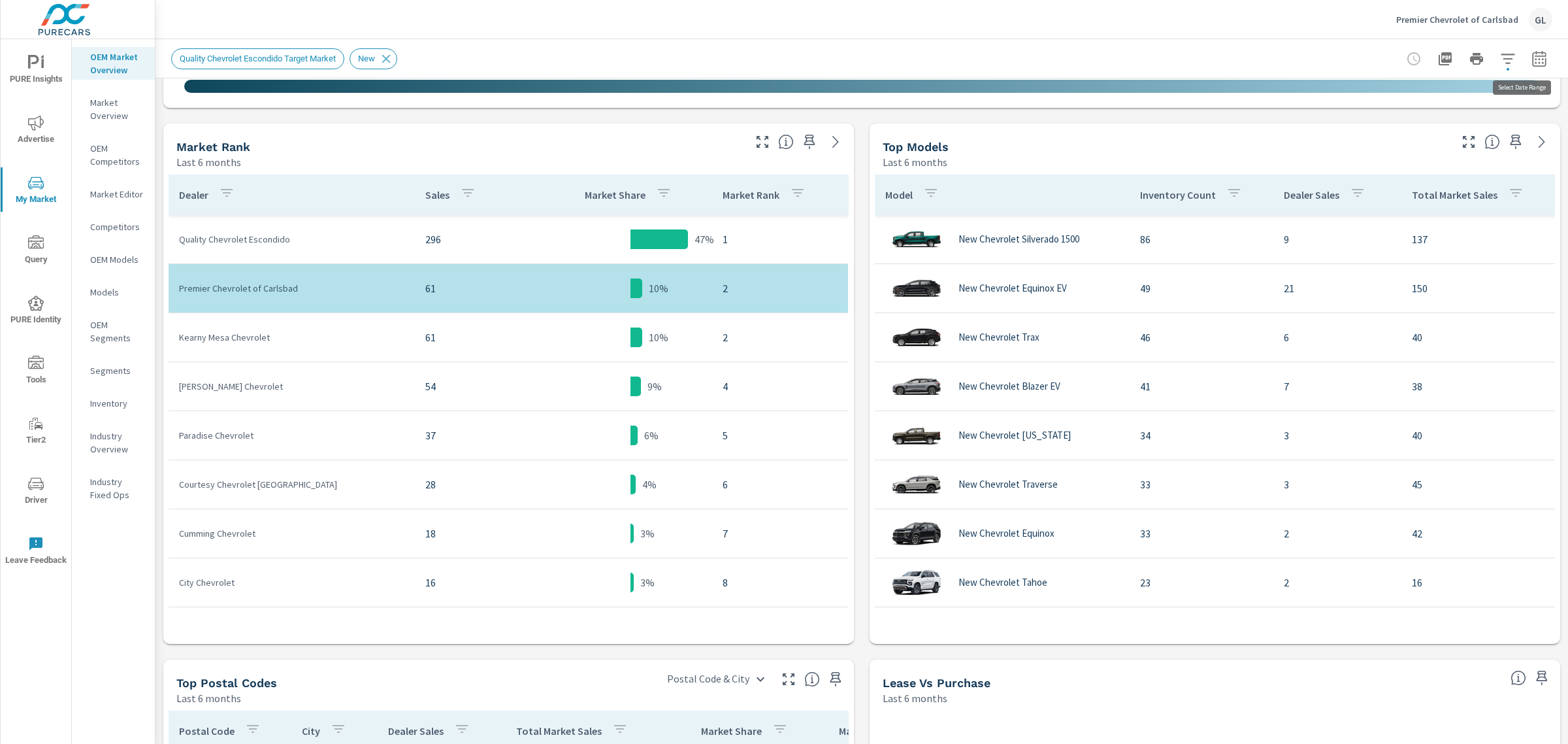
click at [1531, 54] on icon "button" at bounding box center [1539, 58] width 16 height 16
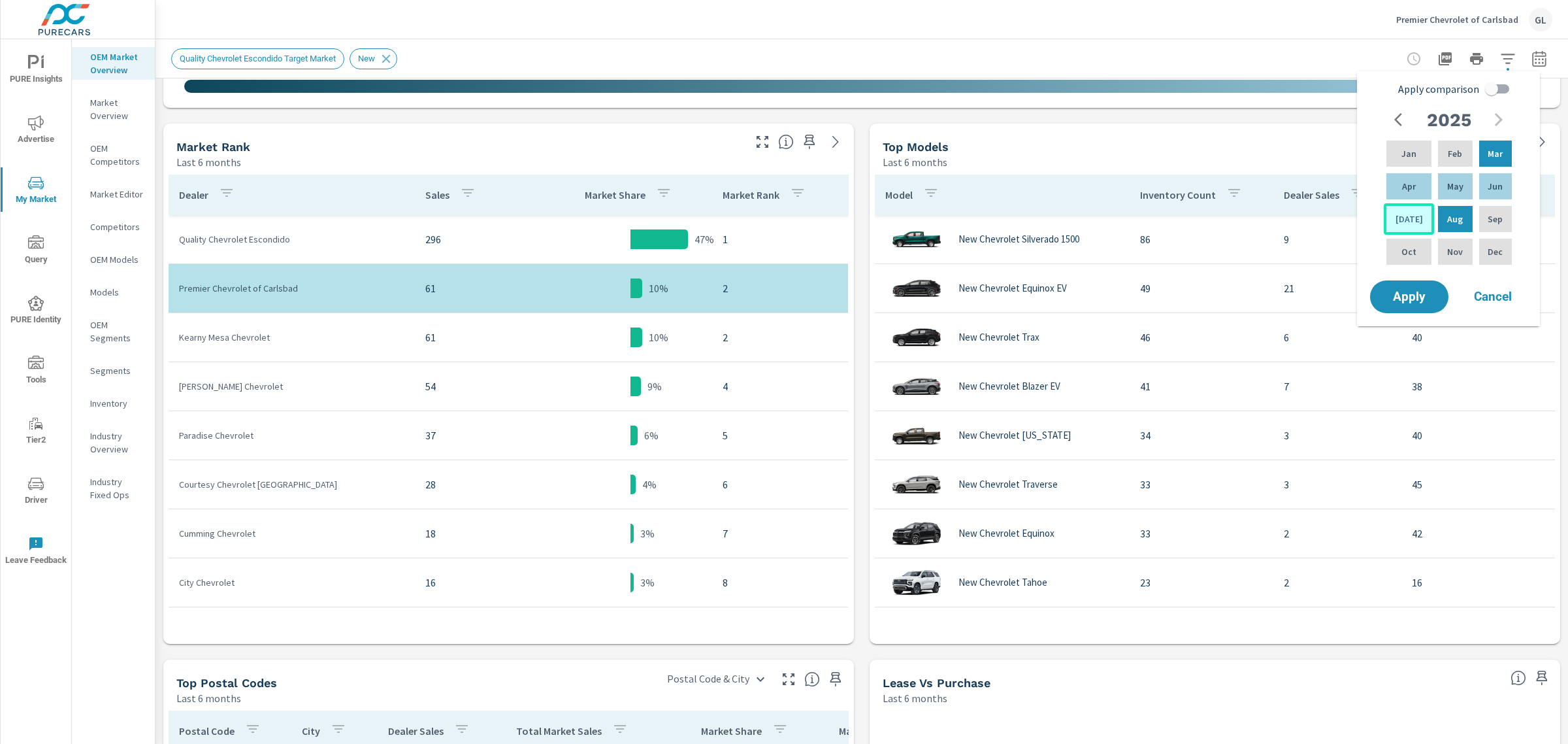
click at [1398, 208] on div "[DATE]" at bounding box center [1409, 218] width 50 height 31
click at [1447, 223] on p "Aug" at bounding box center [1455, 218] width 16 height 13
click at [1394, 291] on span "Apply" at bounding box center [1409, 297] width 54 height 13
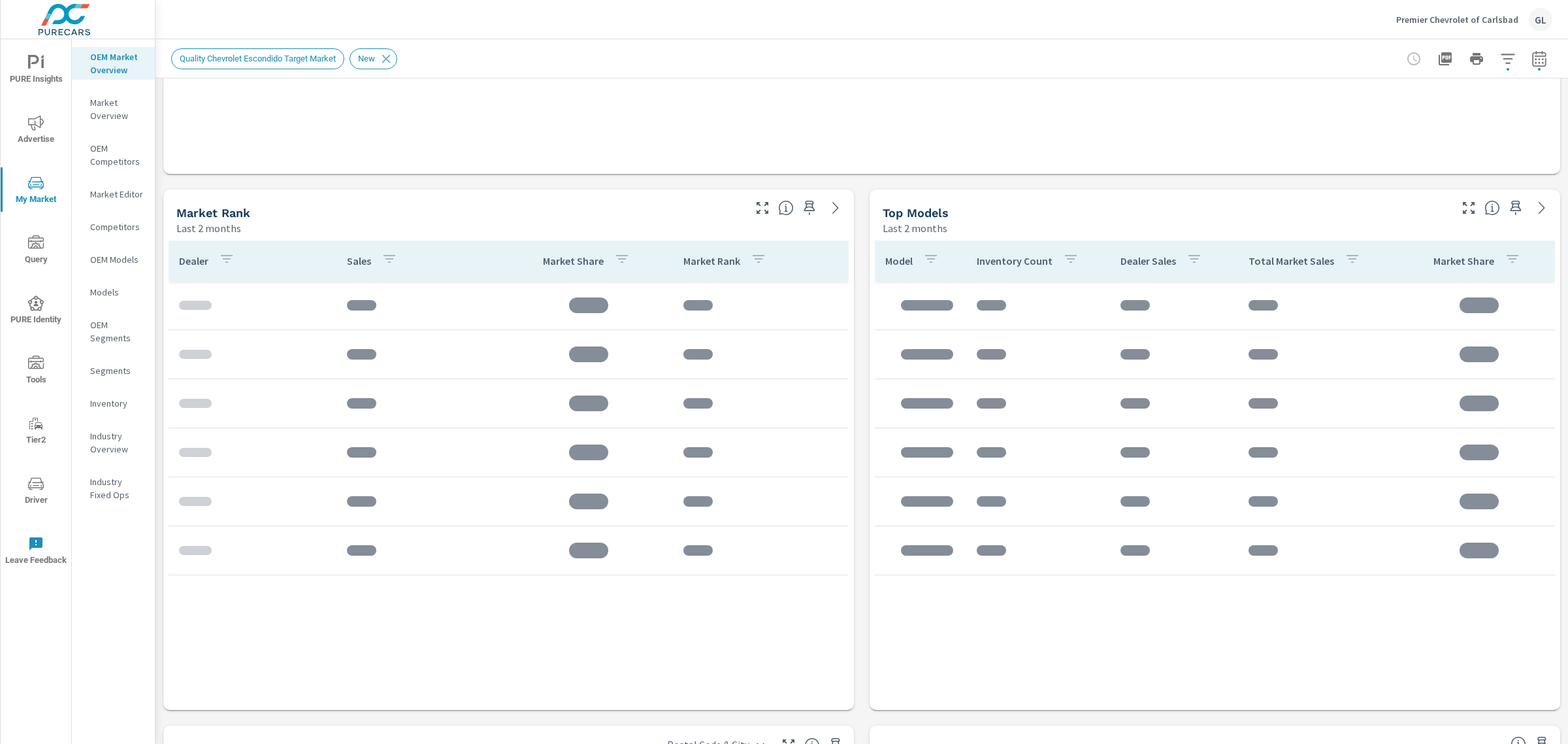
scroll to position [570, 0]
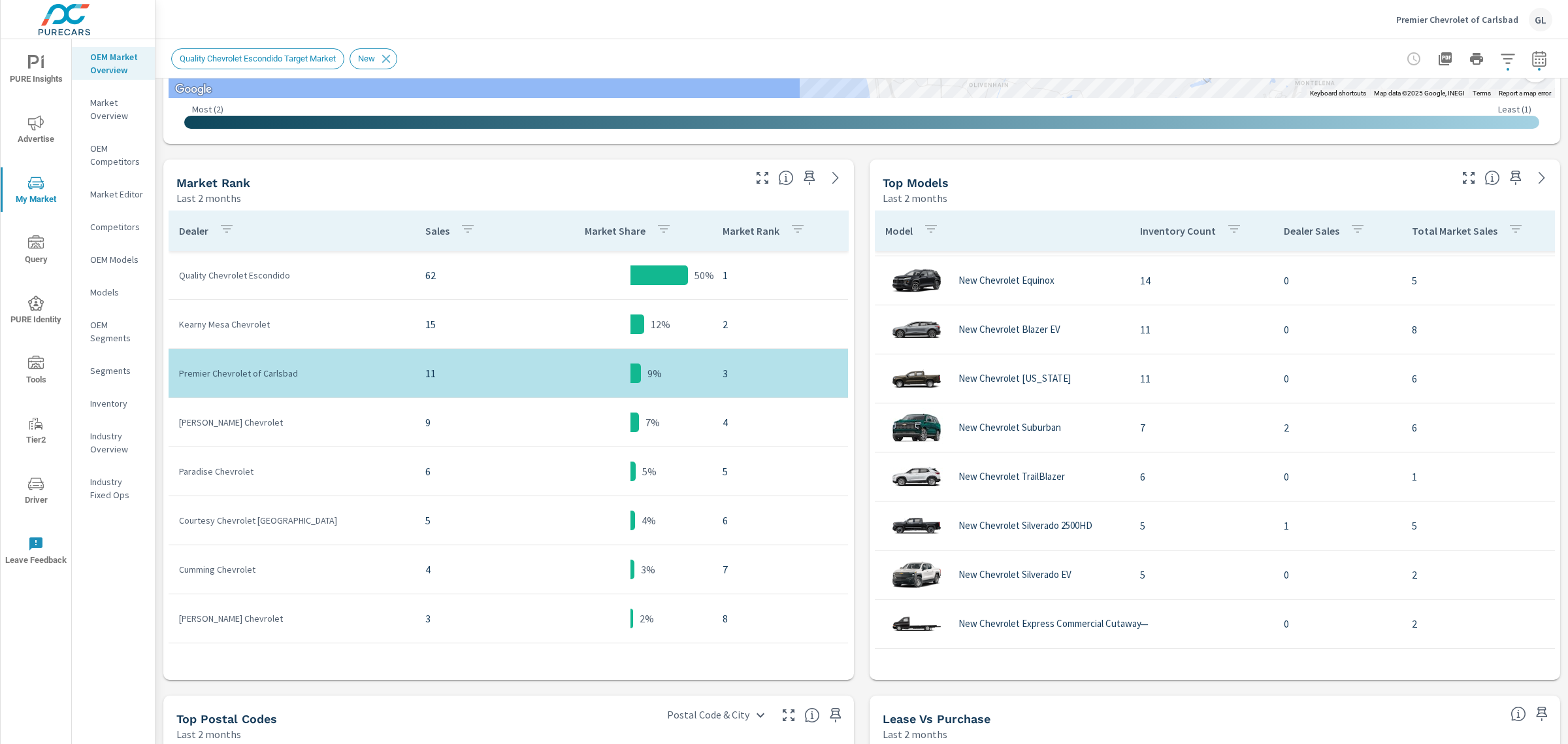
scroll to position [245, 0]
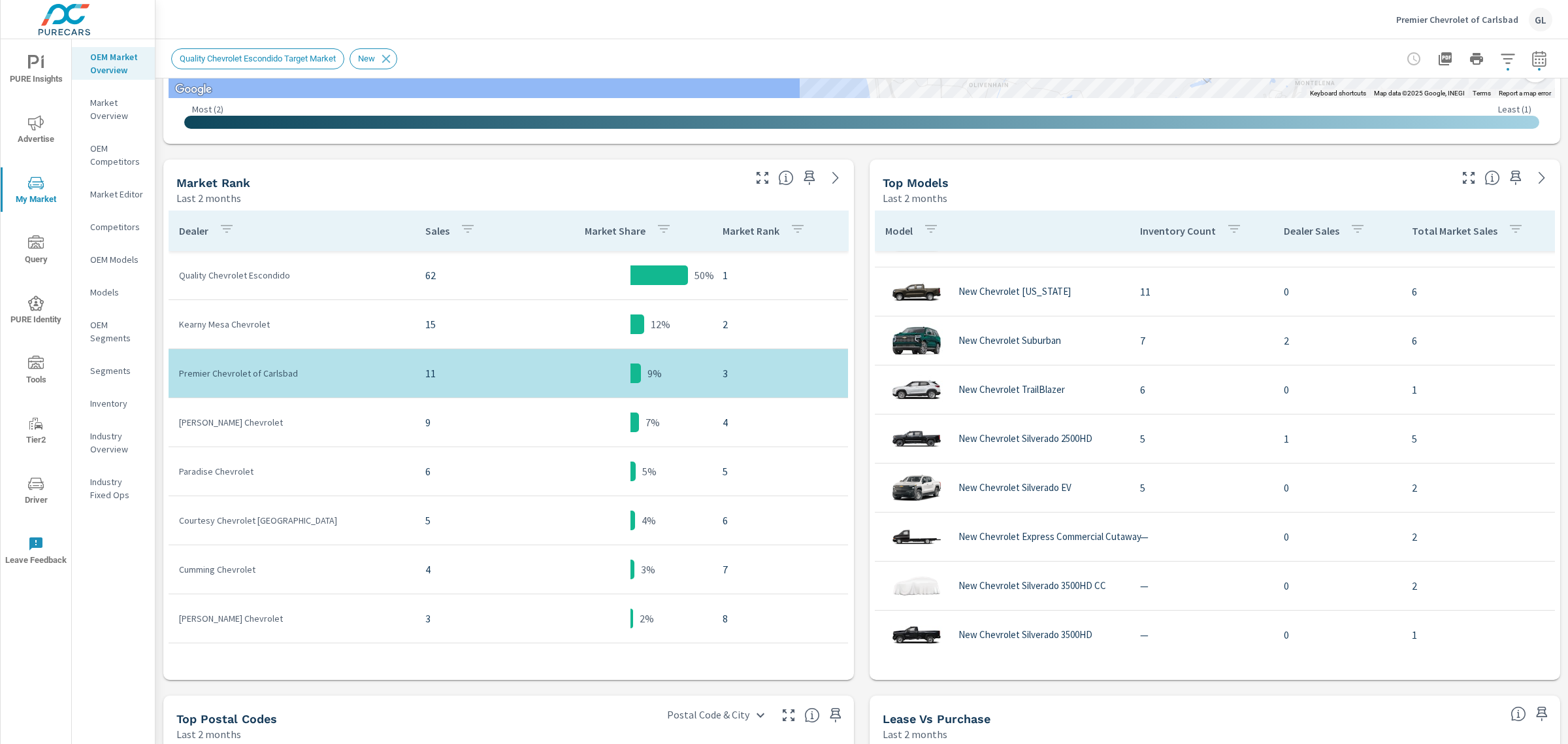
scroll to position [24, 0]
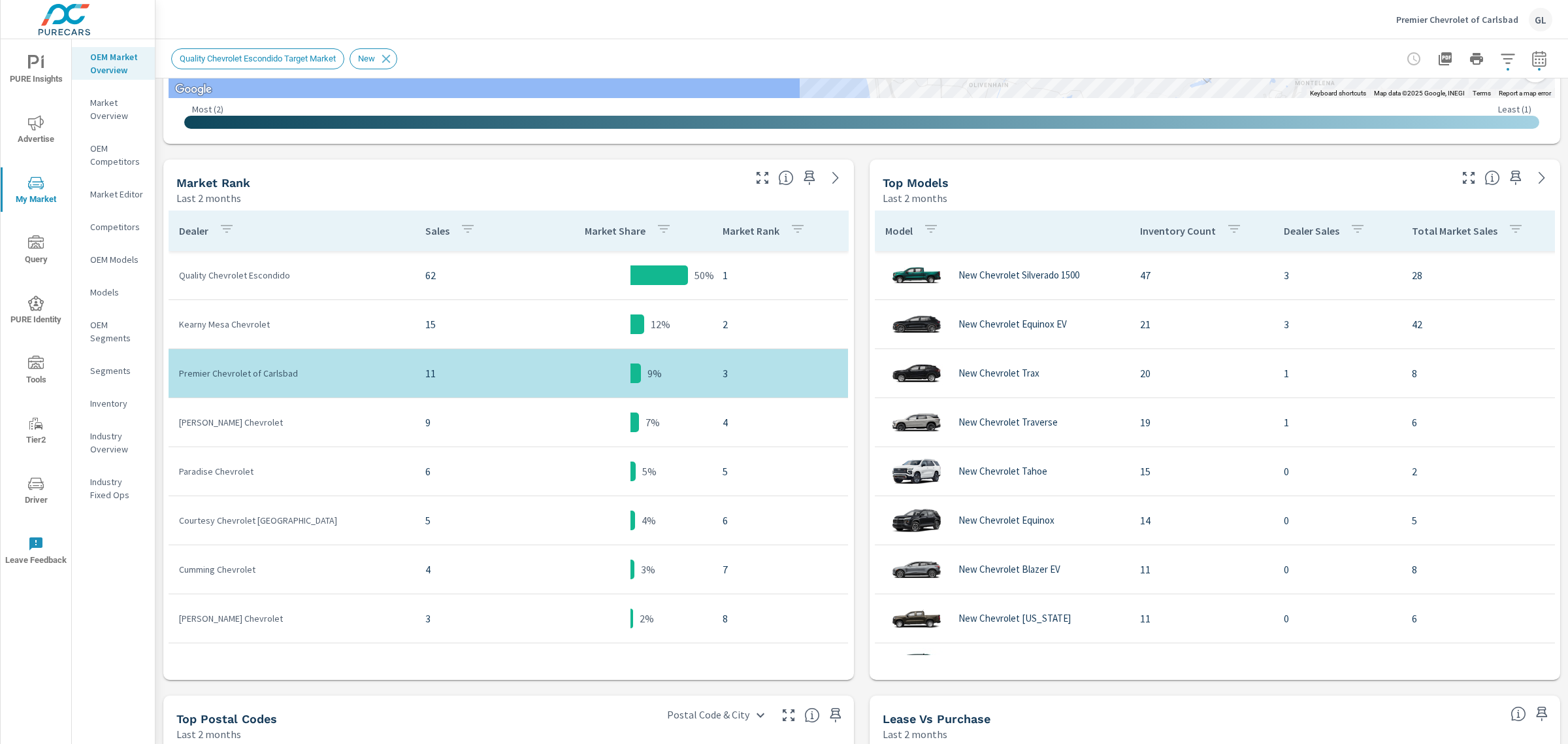
click at [111, 407] on p "Inventory" at bounding box center [117, 403] width 54 height 13
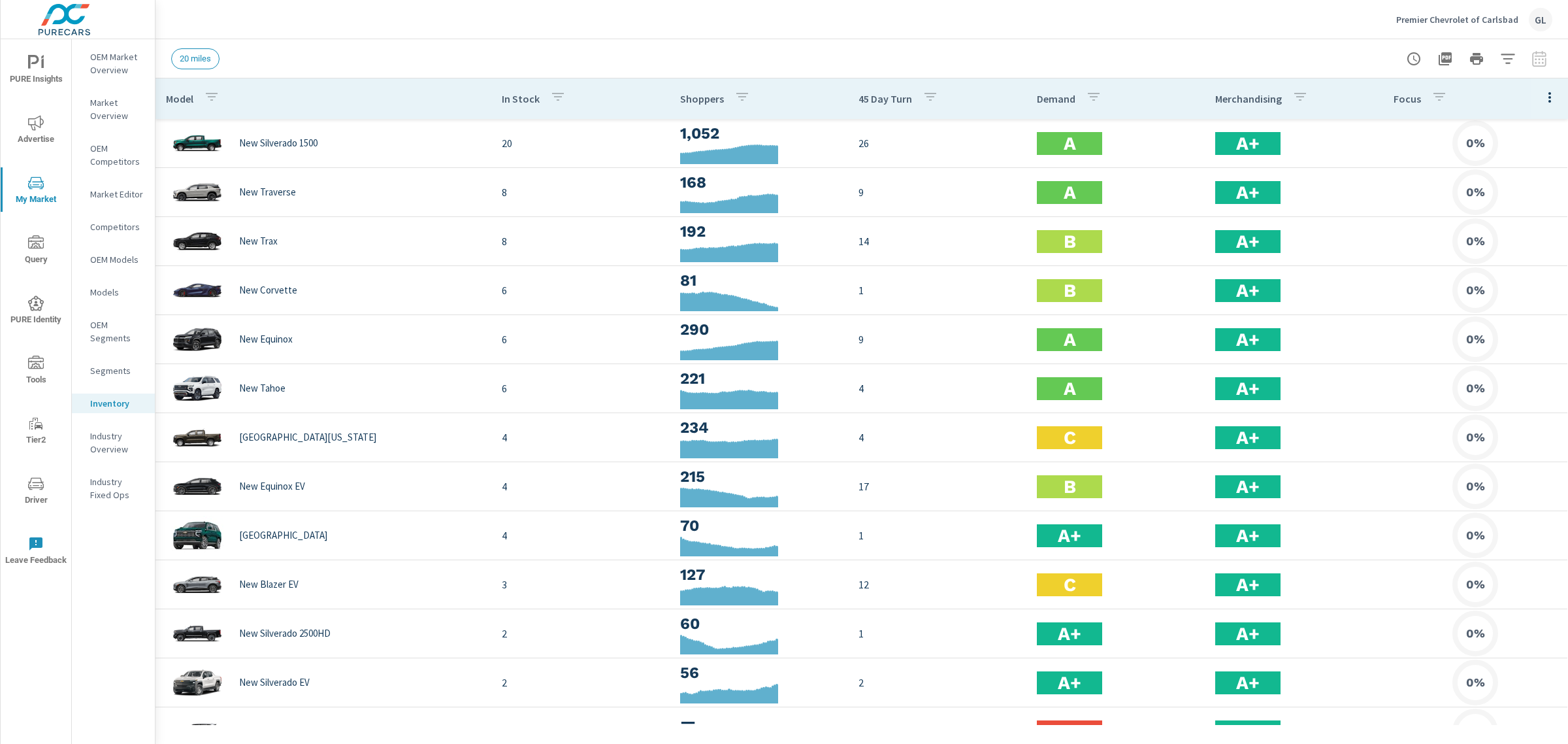
click at [118, 224] on p "Competitors" at bounding box center [117, 227] width 54 height 13
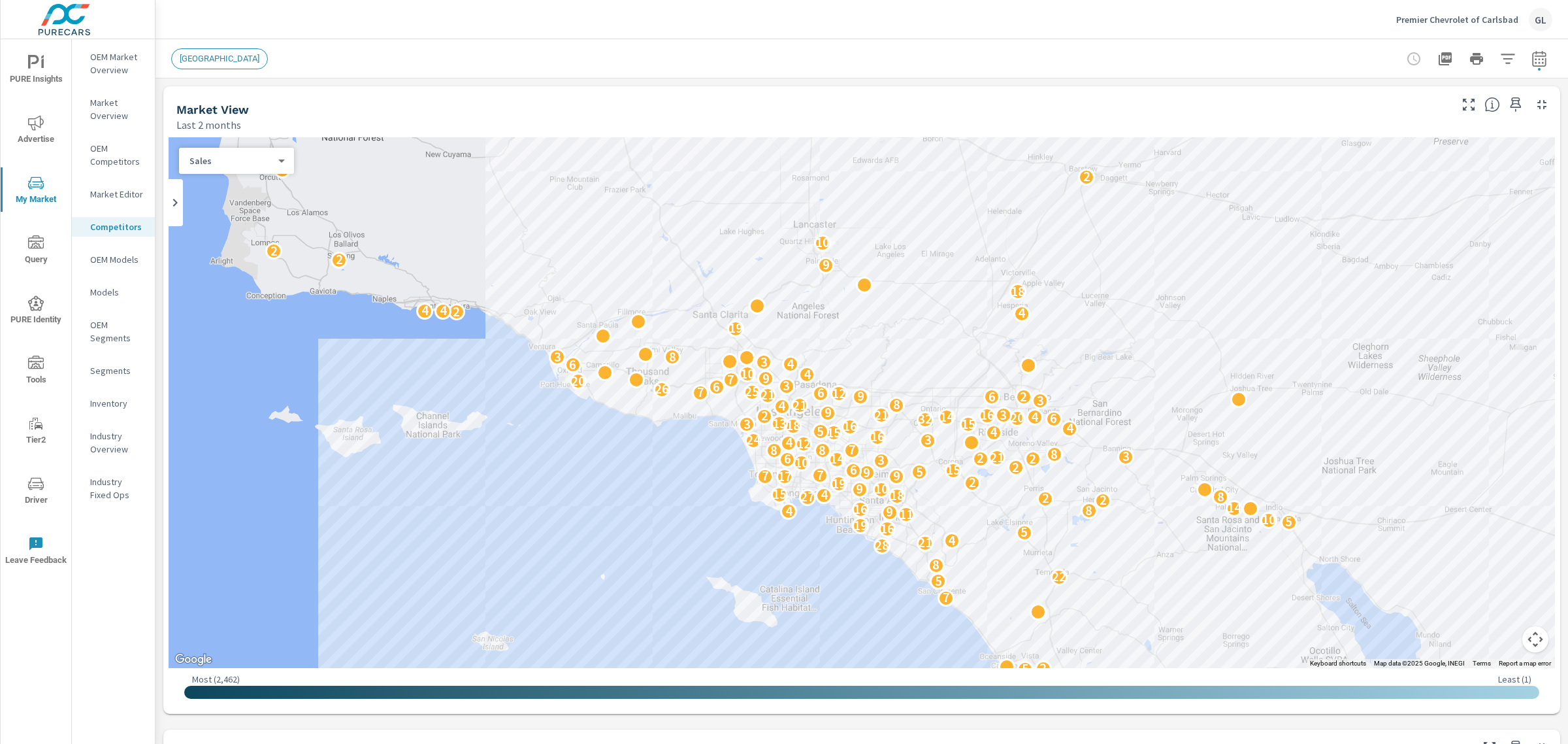
click at [104, 197] on p "Market Editor" at bounding box center [117, 194] width 54 height 13
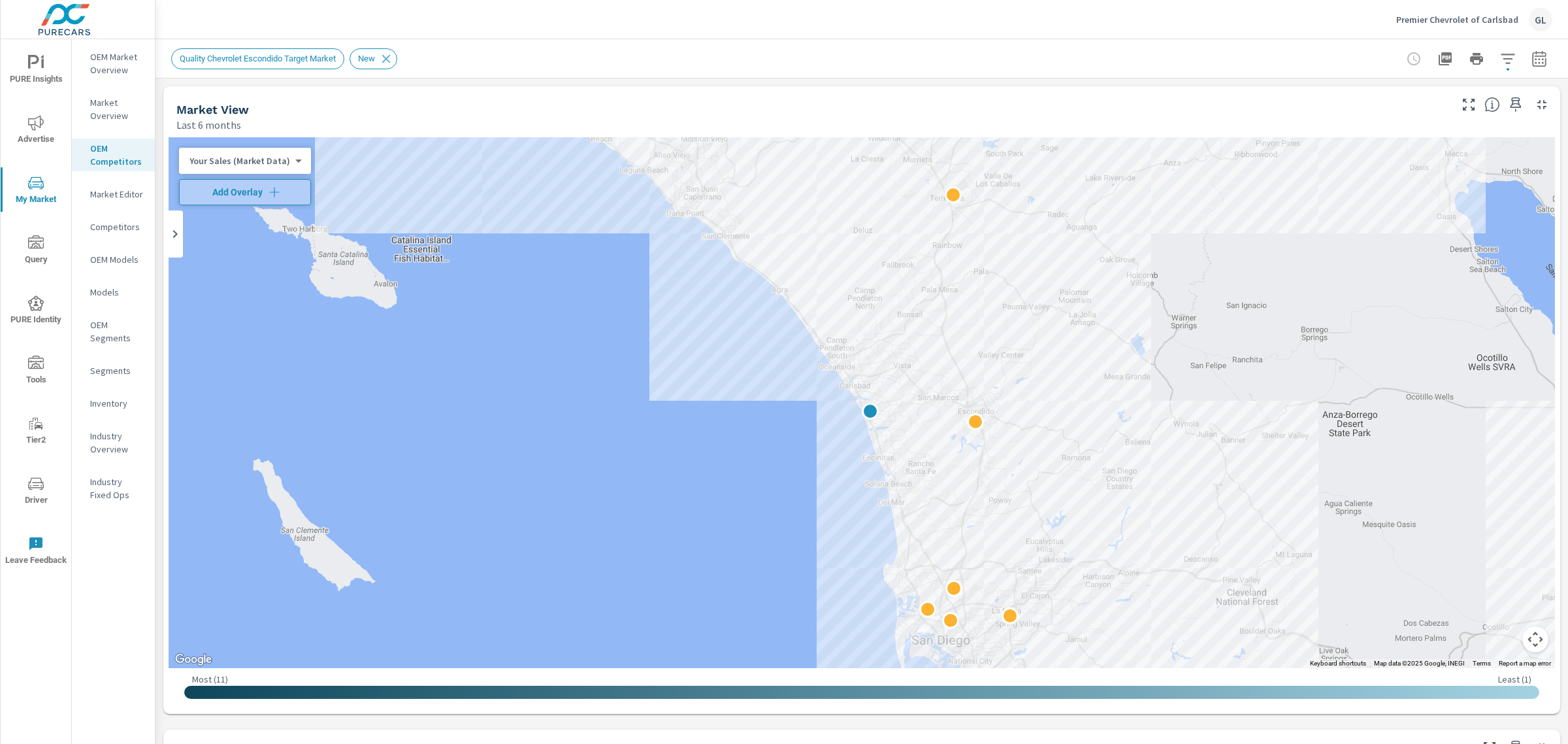
click at [113, 72] on p "OEM Market Overview" at bounding box center [117, 63] width 54 height 26
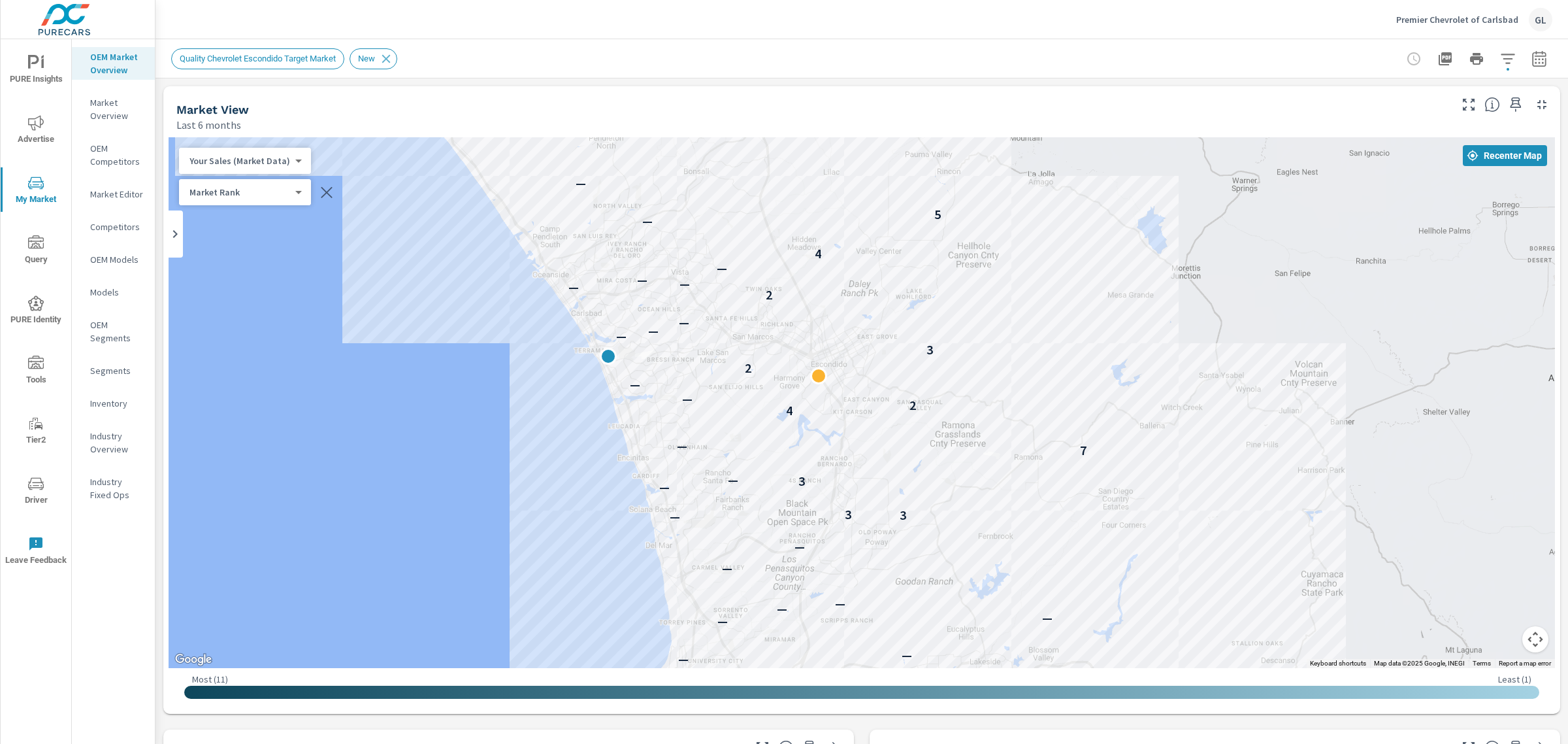
drag, startPoint x: 724, startPoint y: 334, endPoint x: 475, endPoint y: 416, distance: 262.2
click at [475, 416] on div "— — — — — — — — — — — — — — — — — — — — — — — — — — — — — — — — — — — — — — 3 3…" at bounding box center [862, 402] width 1387 height 531
click at [277, 56] on span "Quality Chevrolet Escondido Target Market" at bounding box center [257, 58] width 172 height 10
click at [1490, 152] on span "Recenter Map" at bounding box center [1505, 155] width 74 height 12
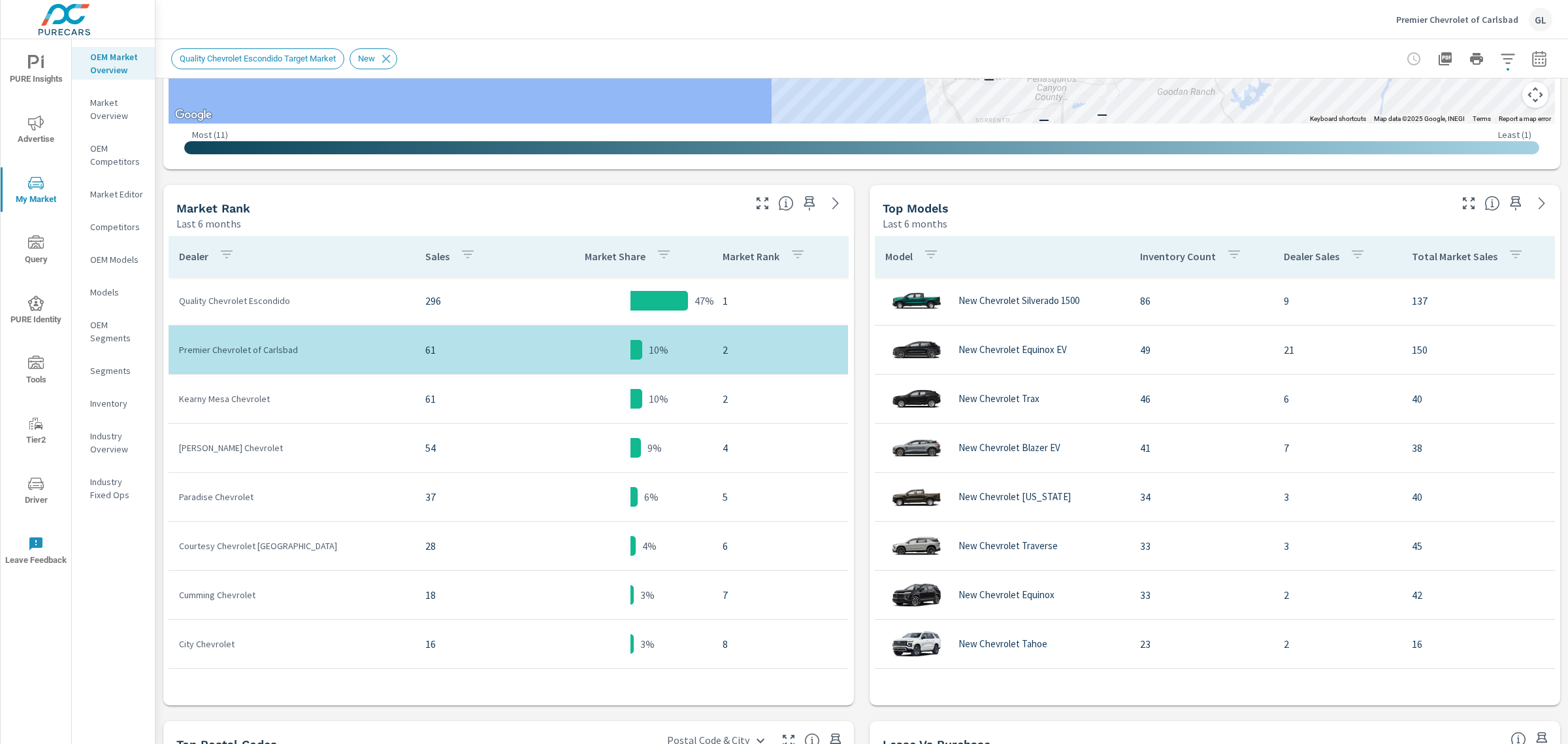
scroll to position [550, 0]
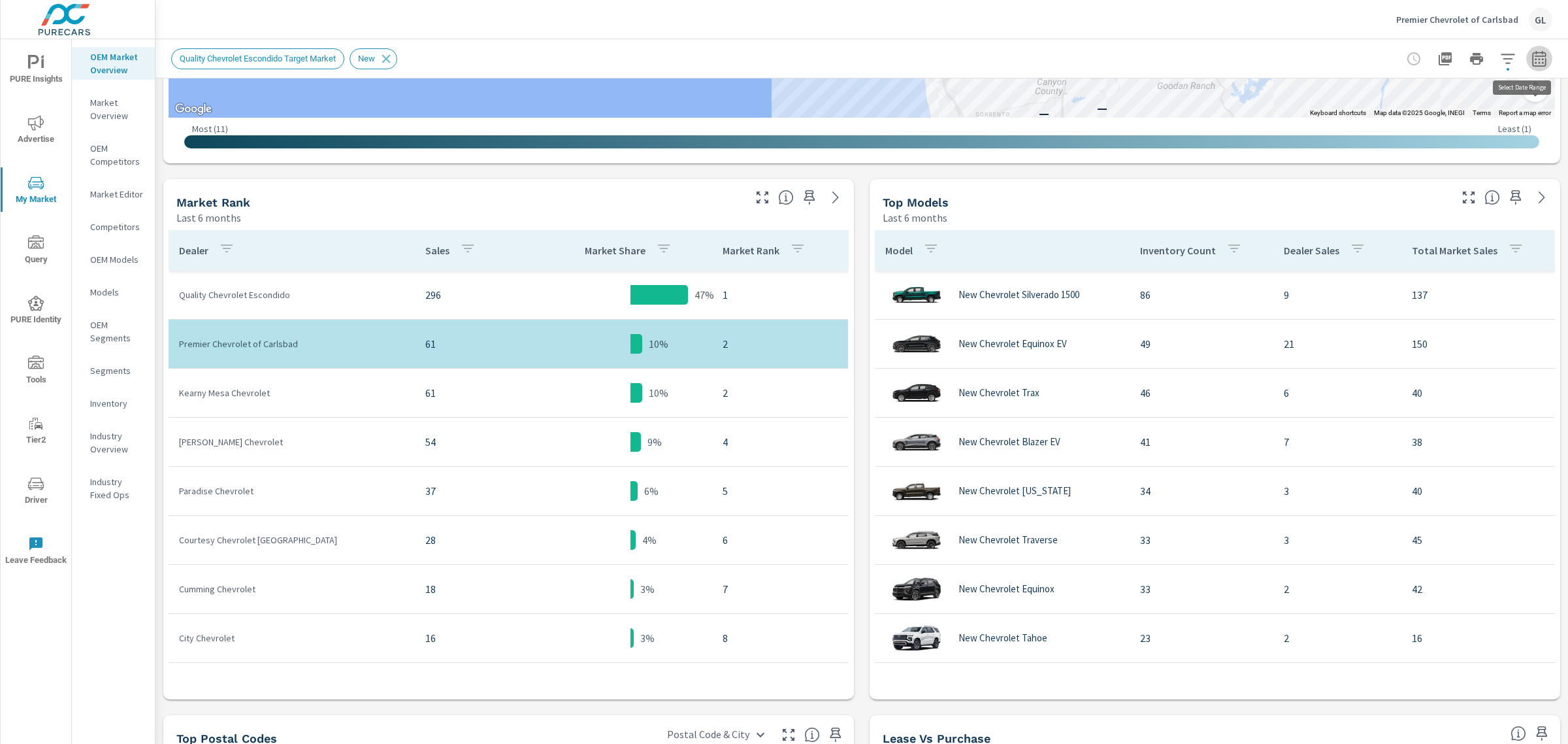
click at [1531, 58] on icon "button" at bounding box center [1539, 58] width 16 height 16
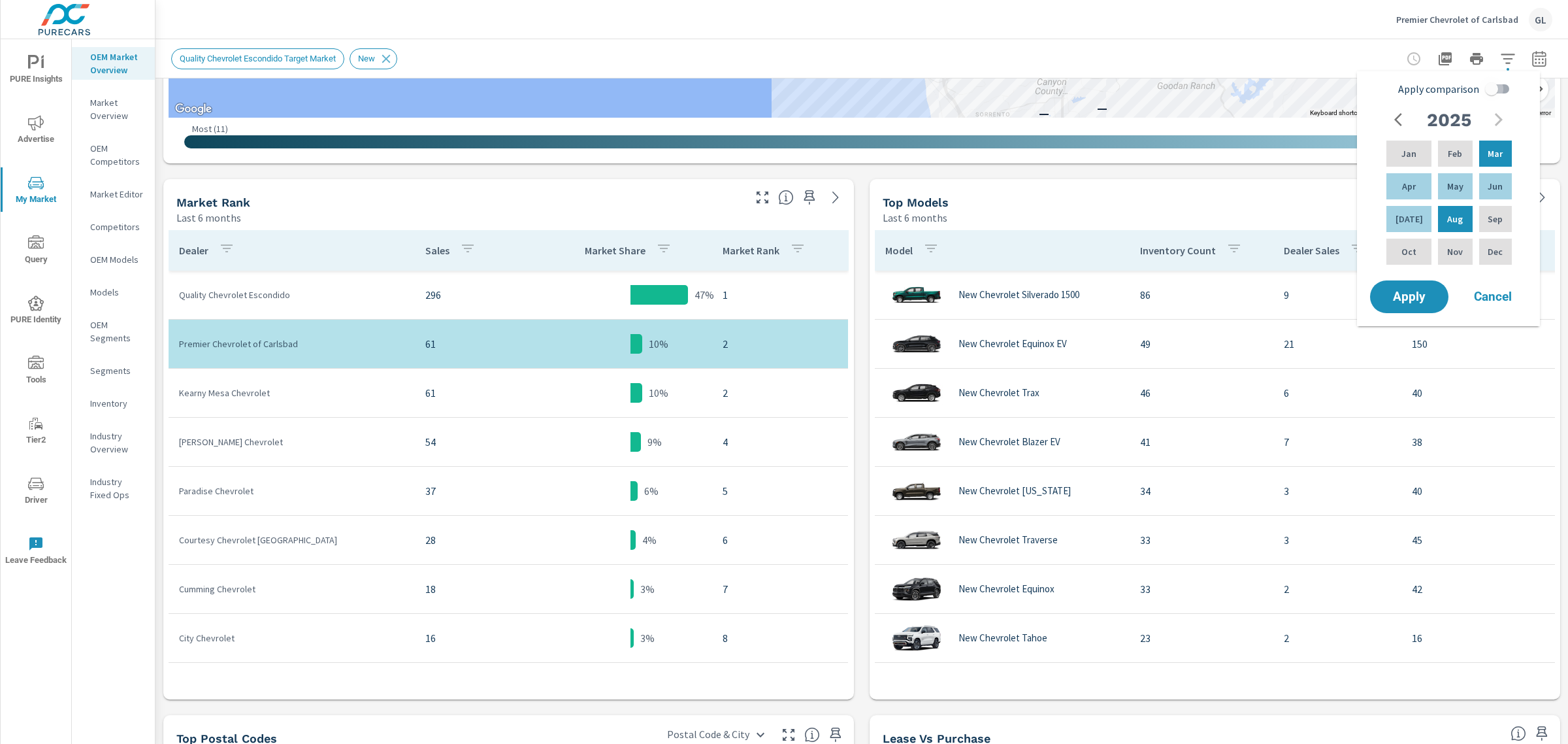
click at [1504, 87] on input "Apply comparison" at bounding box center [1491, 89] width 74 height 25
checkbox input "true"
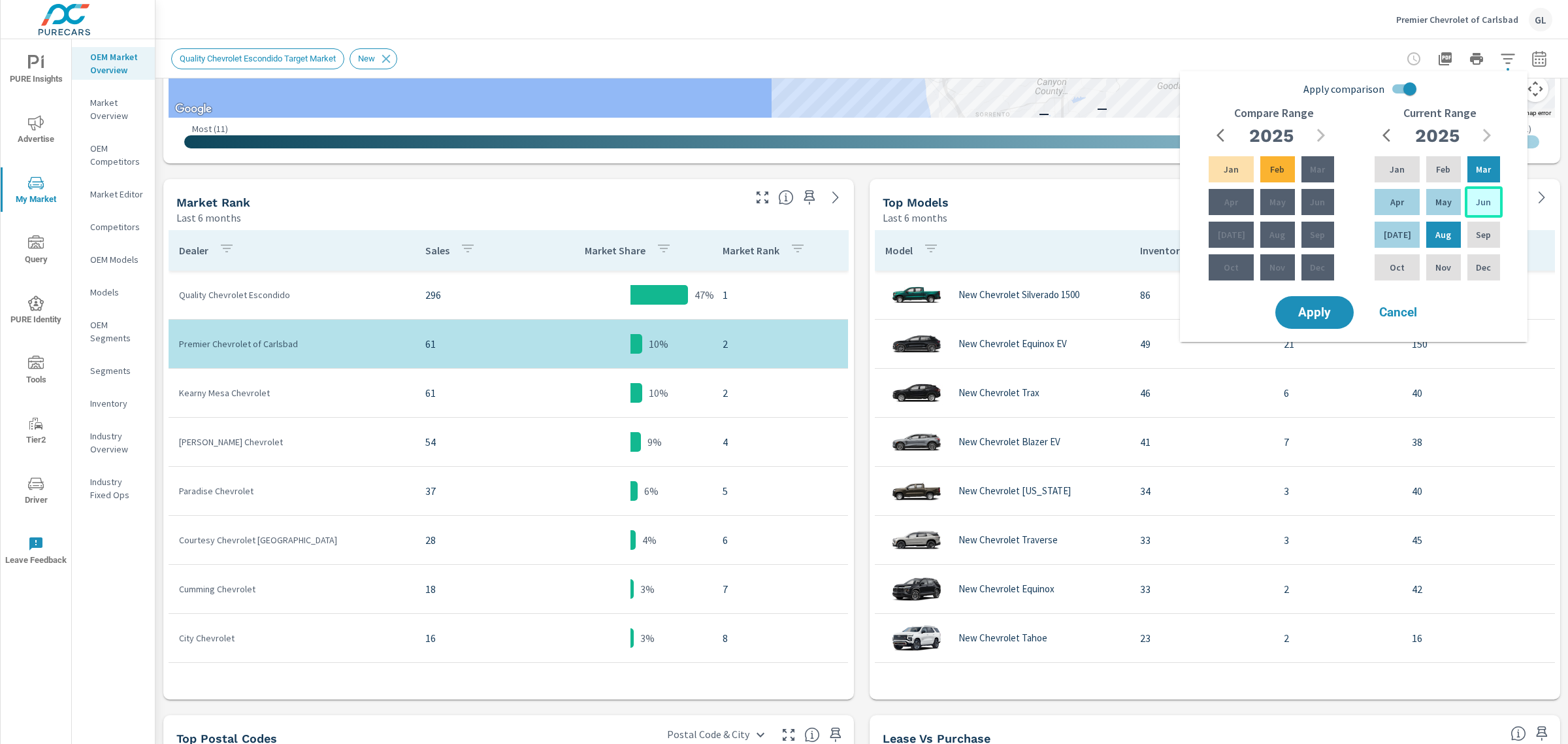
click at [1480, 200] on p "Jun" at bounding box center [1483, 202] width 15 height 13
click at [1435, 229] on p "Aug" at bounding box center [1443, 234] width 16 height 13
click at [1310, 163] on p "Mar" at bounding box center [1318, 169] width 15 height 13
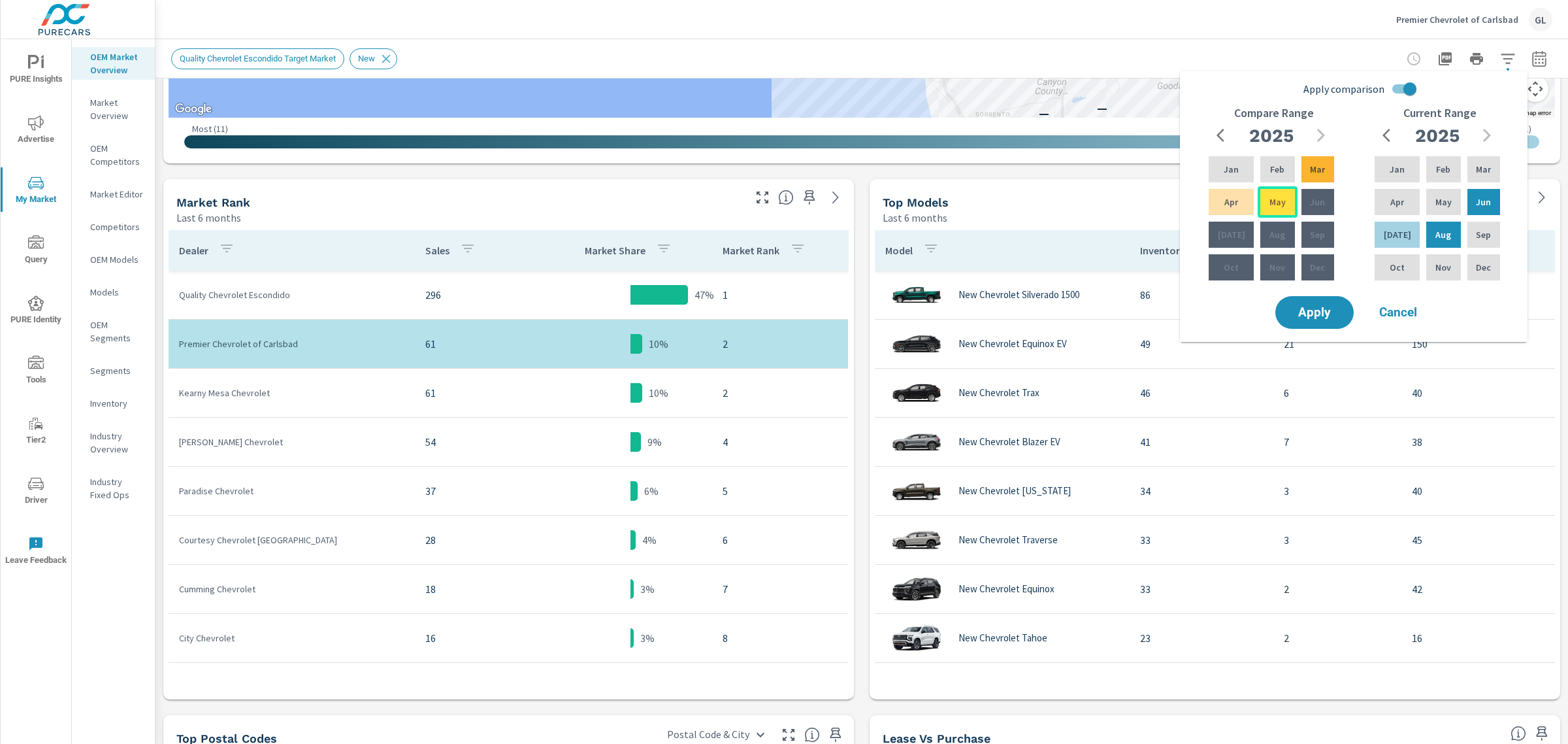
click at [1269, 202] on p "May" at bounding box center [1277, 202] width 16 height 13
click at [1317, 314] on span "Apply" at bounding box center [1314, 313] width 54 height 13
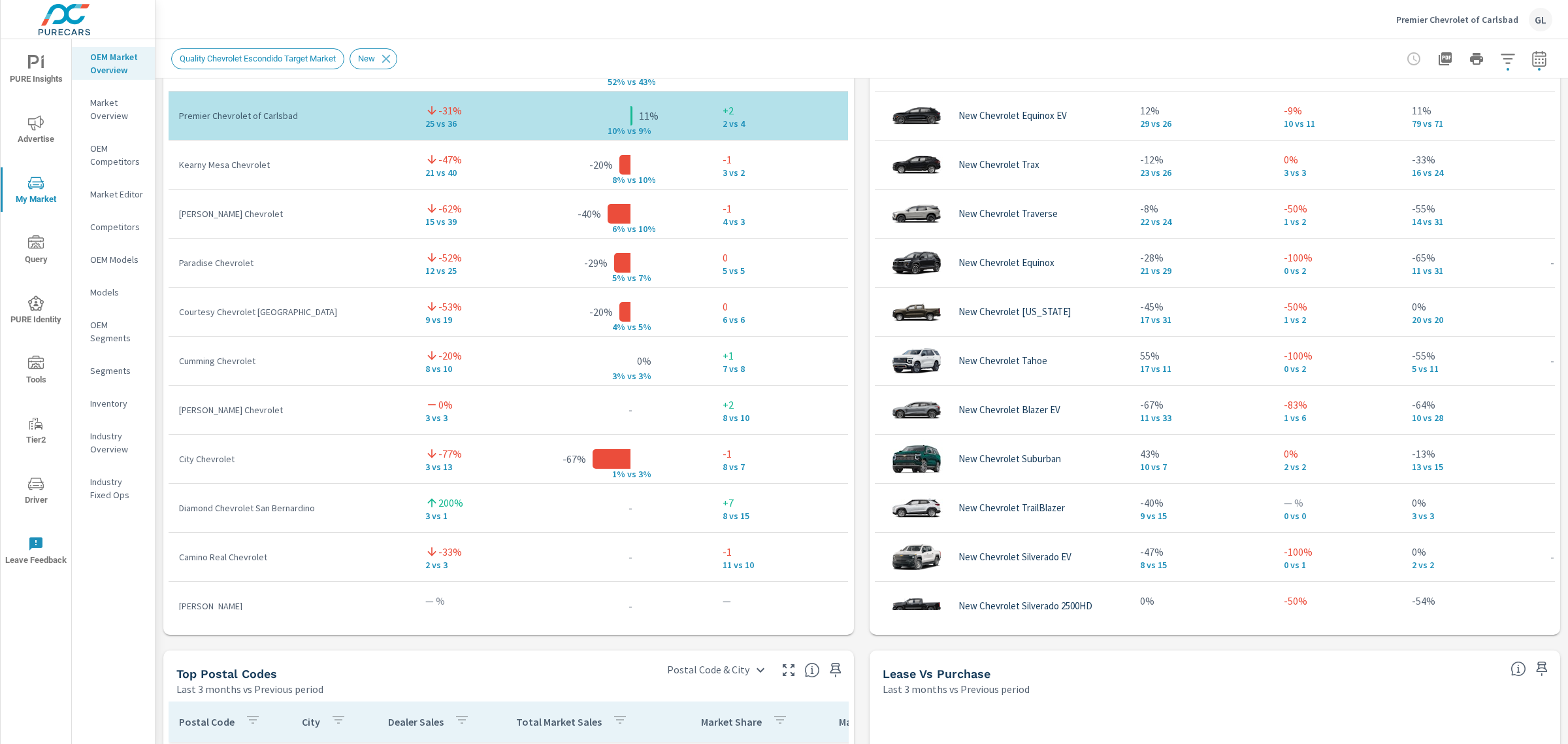
scroll to position [820, 0]
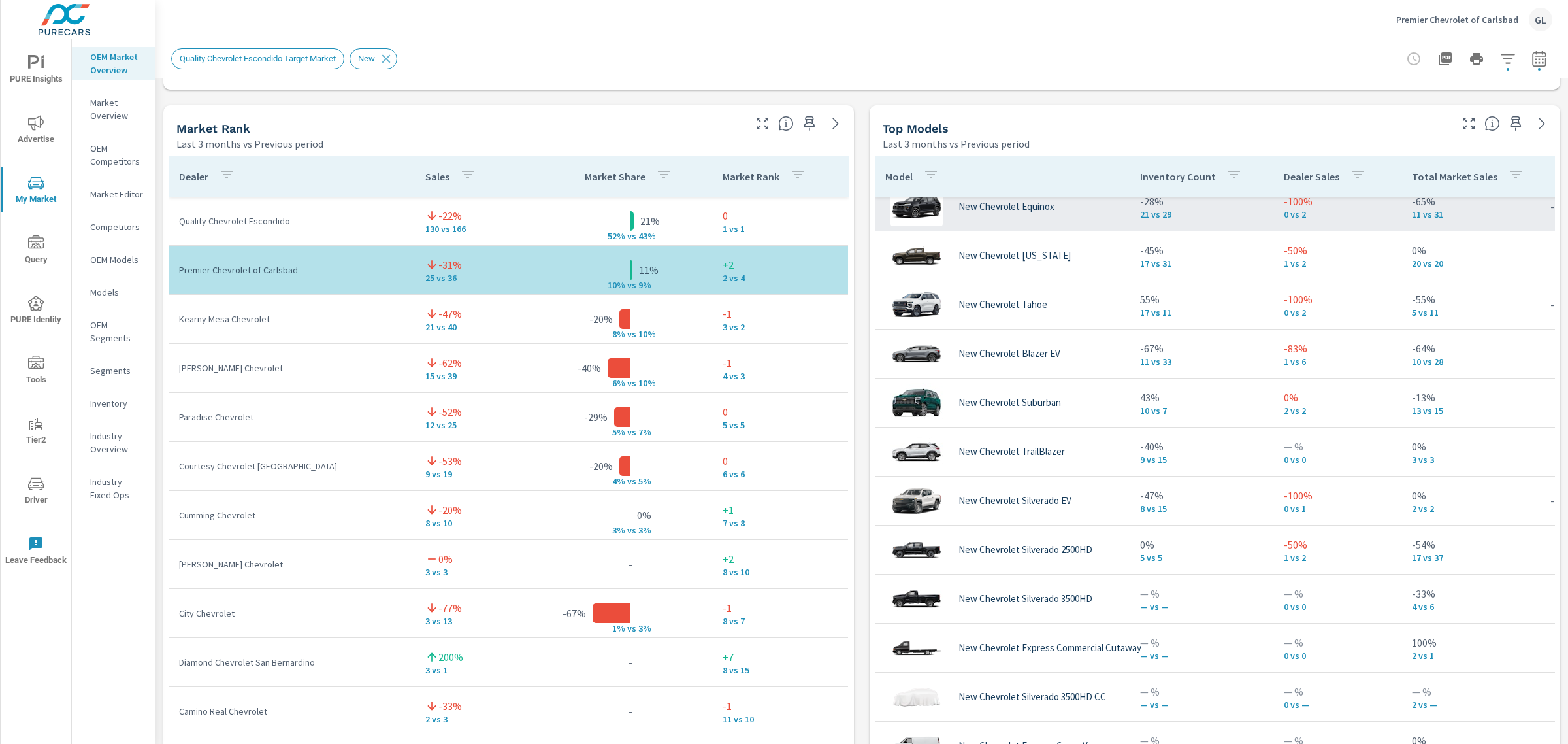
scroll to position [236, 0]
